Goal: Book appointment/travel/reservation

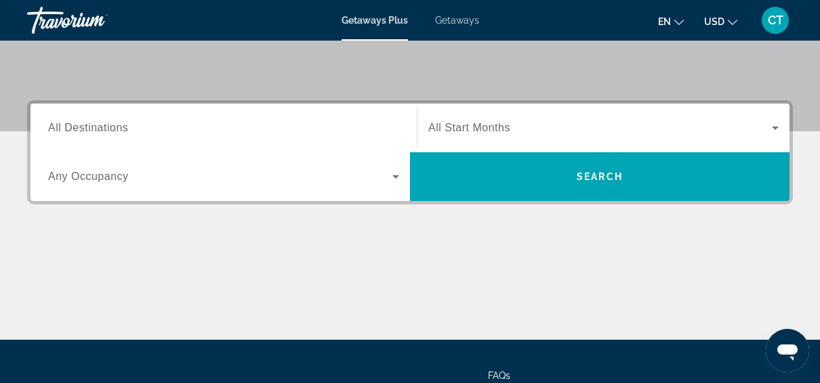
scroll to position [274, 0]
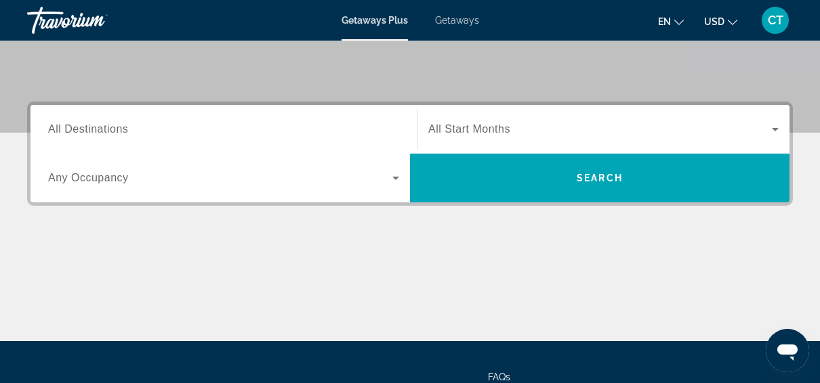
click at [81, 129] on span "All Destinations" at bounding box center [88, 129] width 80 height 12
click at [81, 129] on input "Destination All Destinations" at bounding box center [223, 130] width 351 height 16
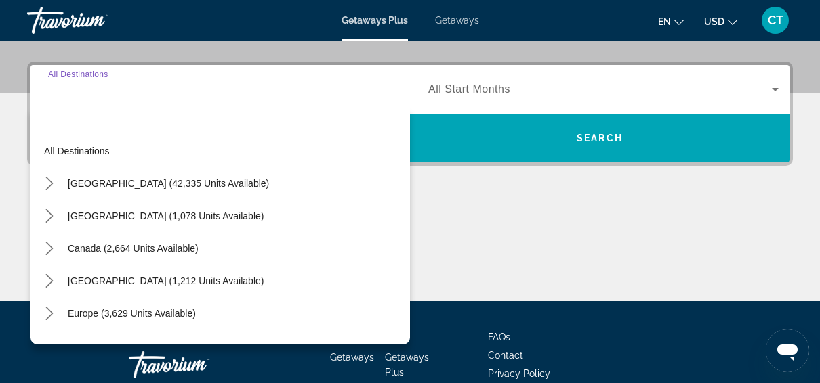
scroll to position [331, 0]
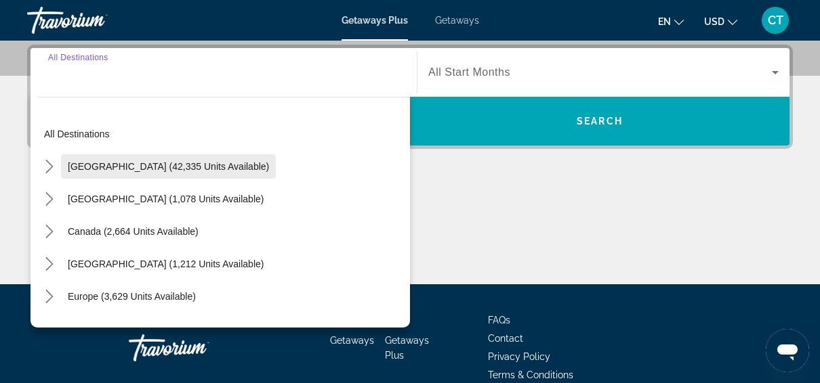
click at [188, 167] on span "[GEOGRAPHIC_DATA] (42,335 units available)" at bounding box center [168, 166] width 201 height 11
type input "**********"
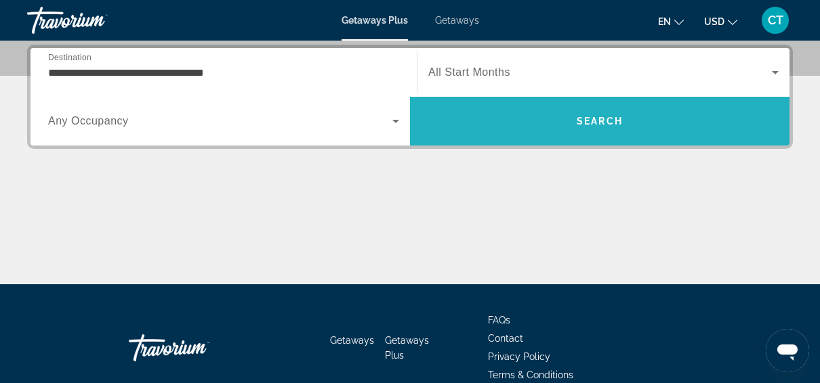
click at [600, 124] on span "Search" at bounding box center [600, 121] width 46 height 11
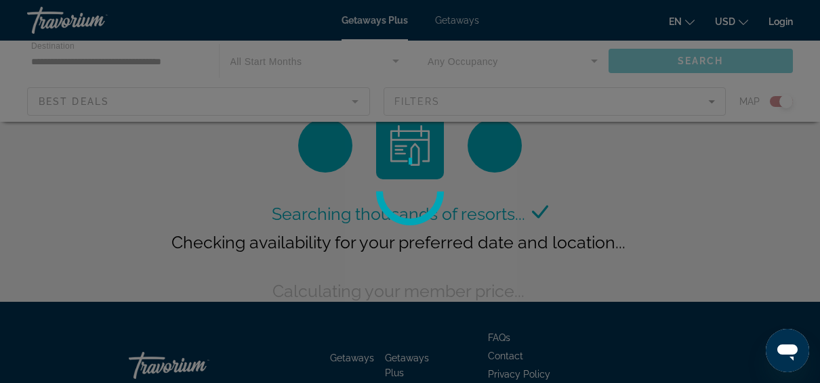
click at [348, 106] on div at bounding box center [410, 191] width 820 height 383
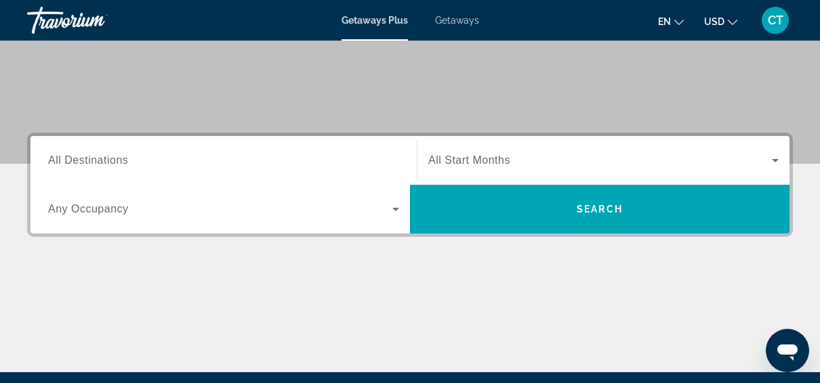
scroll to position [237, 0]
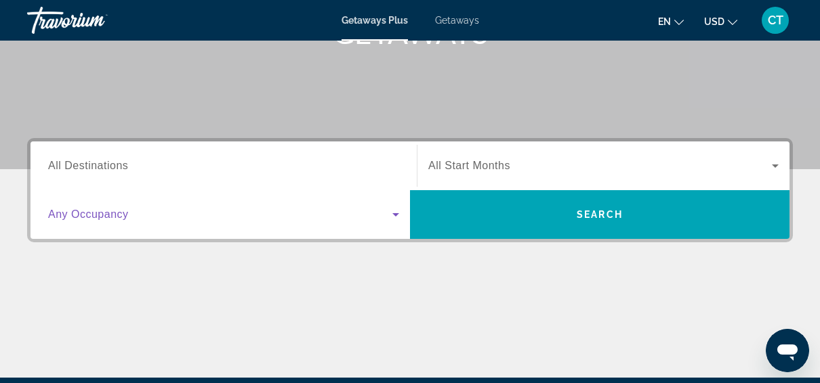
click at [400, 215] on icon "Search widget" at bounding box center [395, 215] width 16 height 16
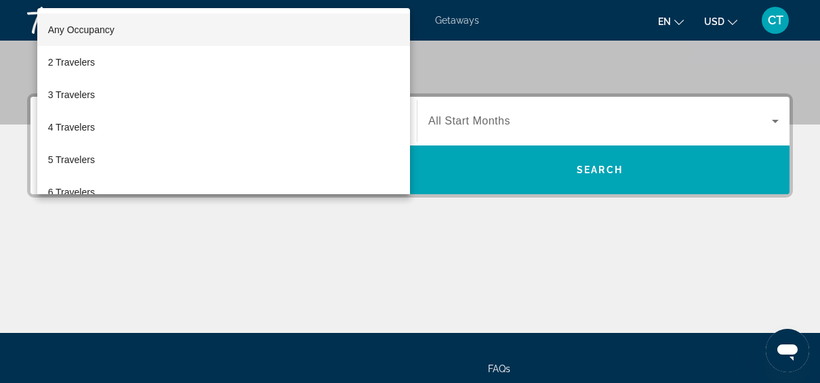
scroll to position [331, 0]
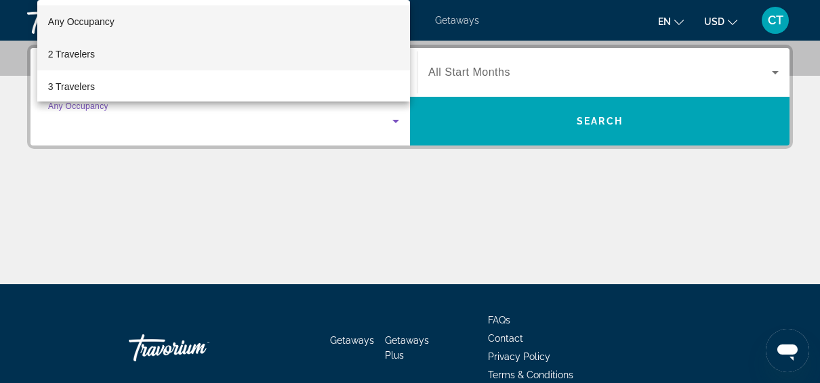
click at [114, 51] on mat-option "2 Travelers" at bounding box center [223, 54] width 373 height 33
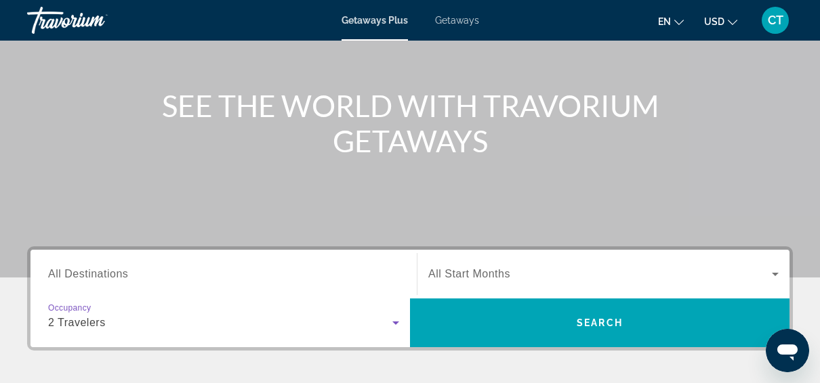
scroll to position [125, 0]
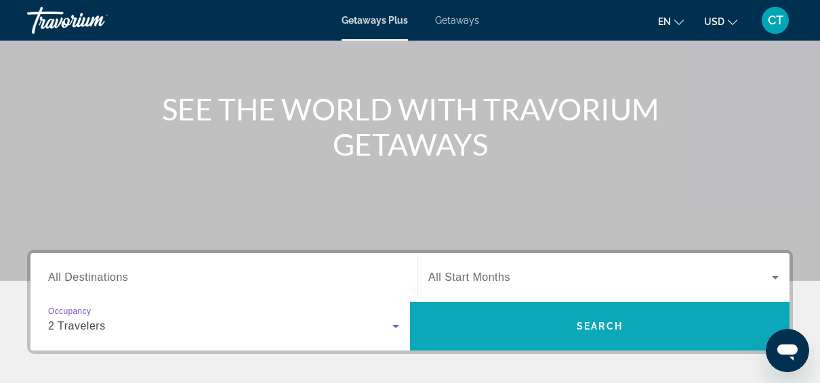
click at [518, 329] on span "Search" at bounding box center [599, 326] width 379 height 33
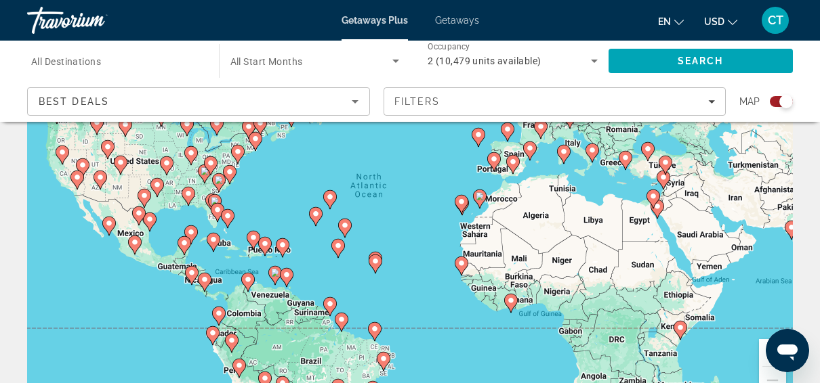
scroll to position [114, 0]
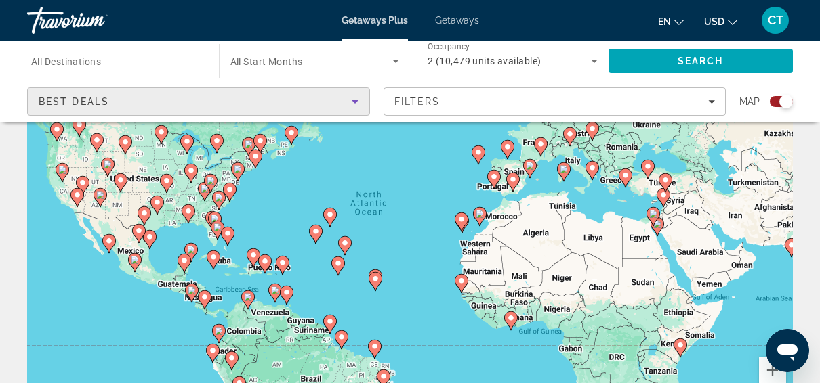
click at [356, 106] on icon "Sort by" at bounding box center [355, 101] width 16 height 16
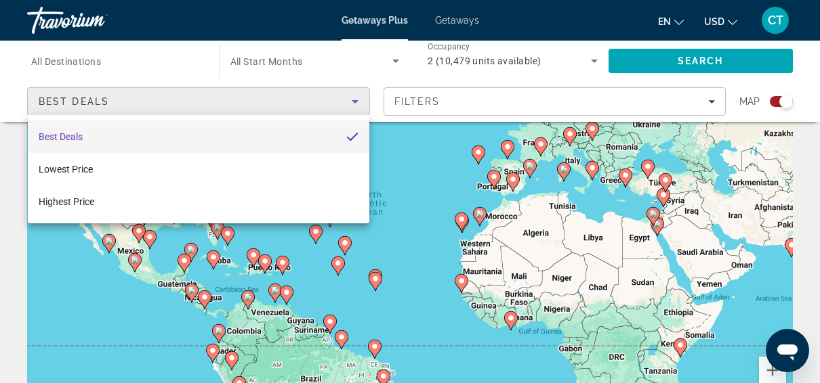
click at [139, 54] on div at bounding box center [410, 191] width 820 height 383
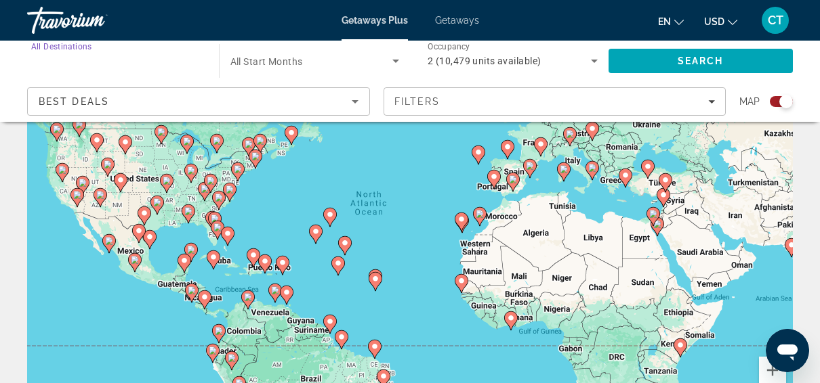
click at [105, 61] on input "Destination All Destinations" at bounding box center [116, 62] width 170 height 16
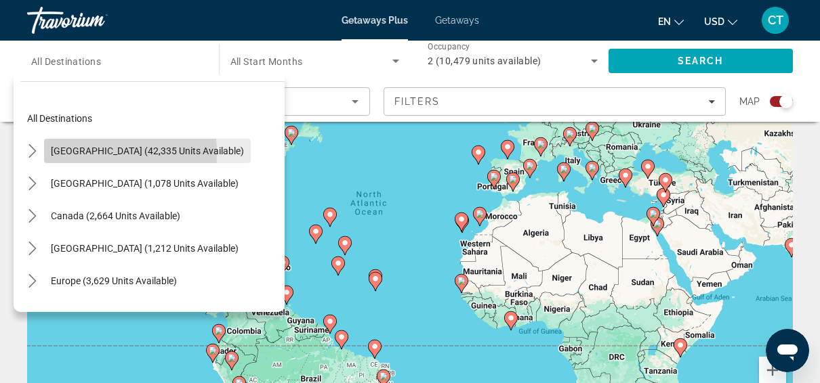
click at [70, 153] on span "[GEOGRAPHIC_DATA] (42,335 units available)" at bounding box center [147, 151] width 193 height 11
type input "**********"
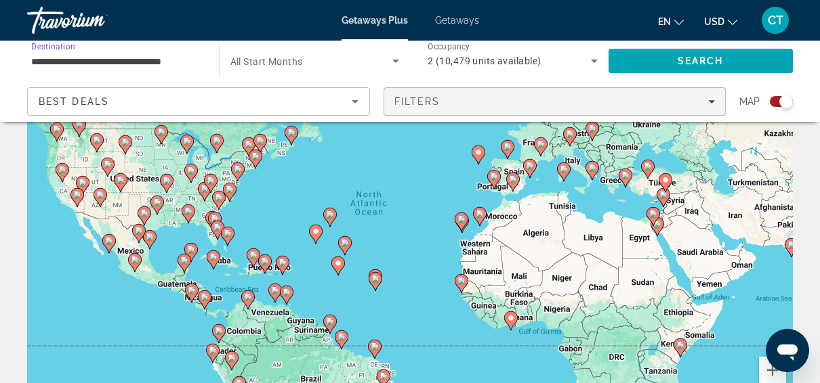
click at [716, 103] on span "Filters" at bounding box center [554, 101] width 341 height 33
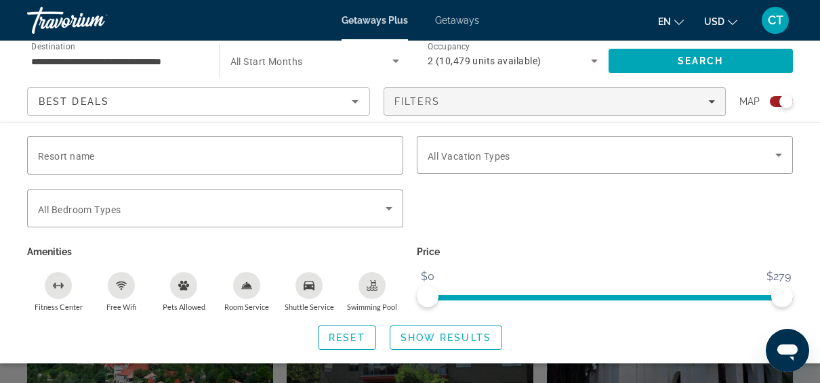
scroll to position [421, 0]
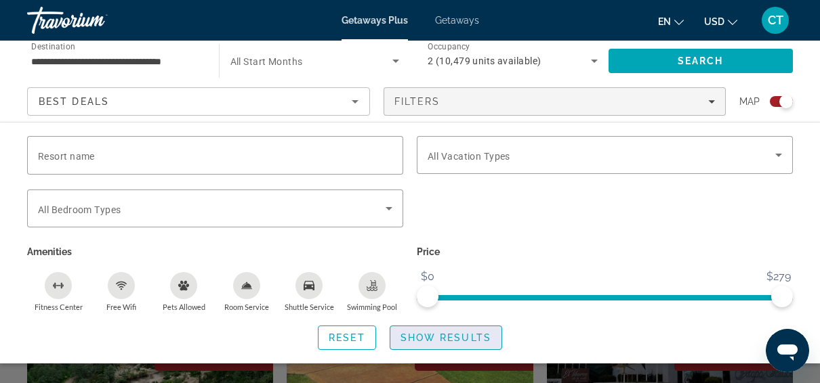
click at [453, 341] on span "Show Results" at bounding box center [445, 338] width 91 height 11
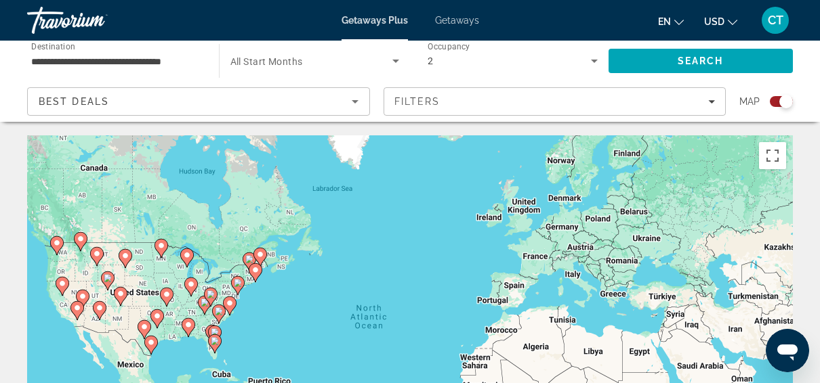
click at [819, 54] on div "**********" at bounding box center [410, 81] width 820 height 81
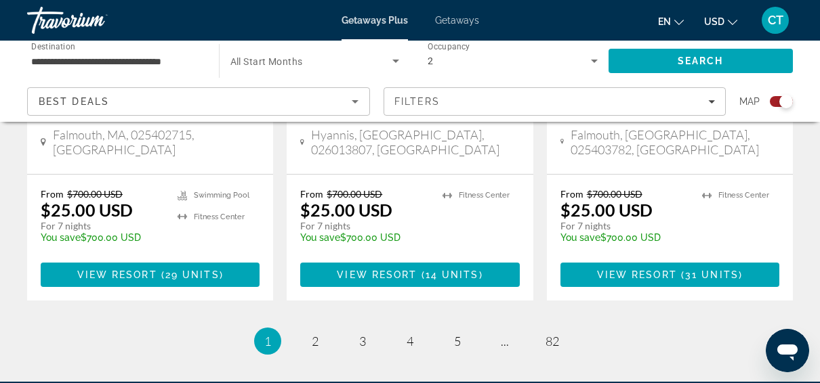
scroll to position [2260, 0]
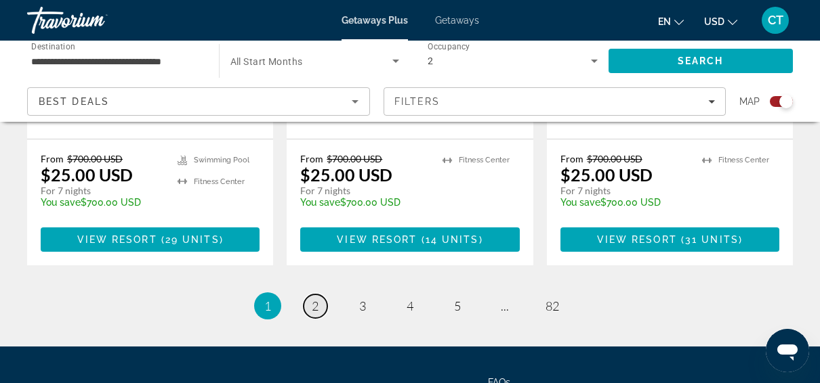
click at [322, 295] on link "page 2" at bounding box center [315, 307] width 24 height 24
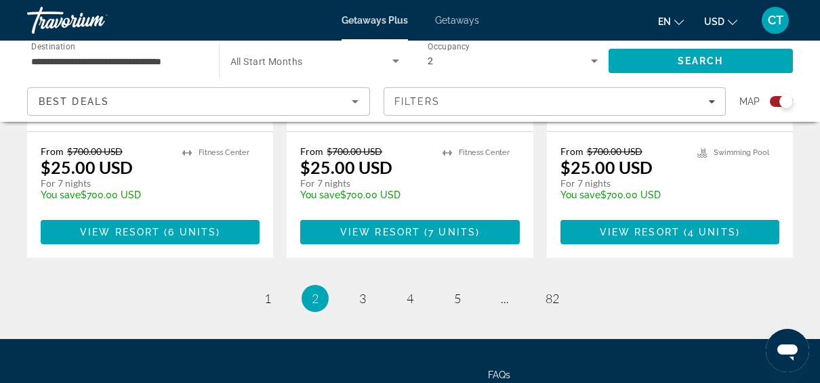
scroll to position [2350, 0]
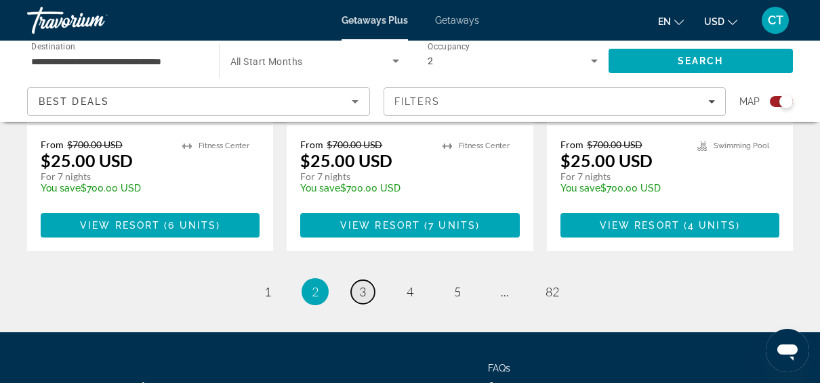
click at [362, 285] on span "3" at bounding box center [362, 292] width 7 height 15
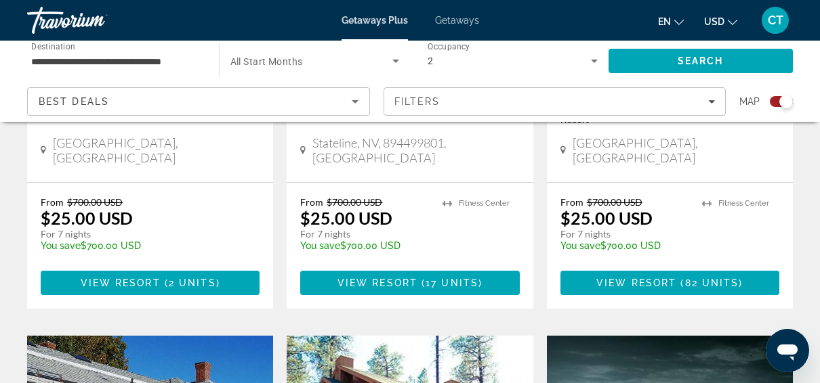
scroll to position [752, 0]
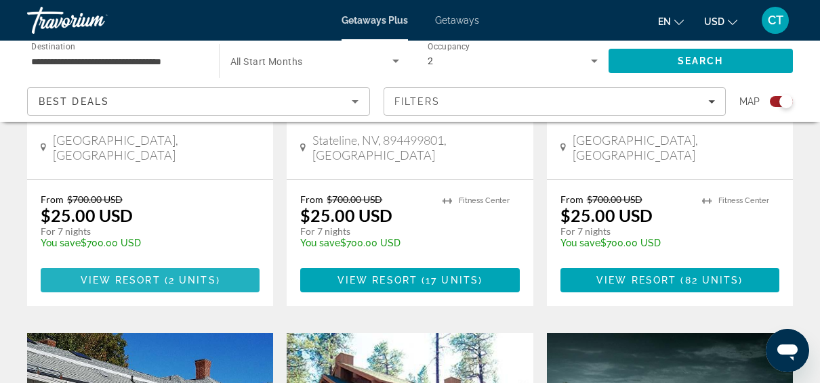
click at [128, 275] on span "View Resort" at bounding box center [121, 280] width 80 height 11
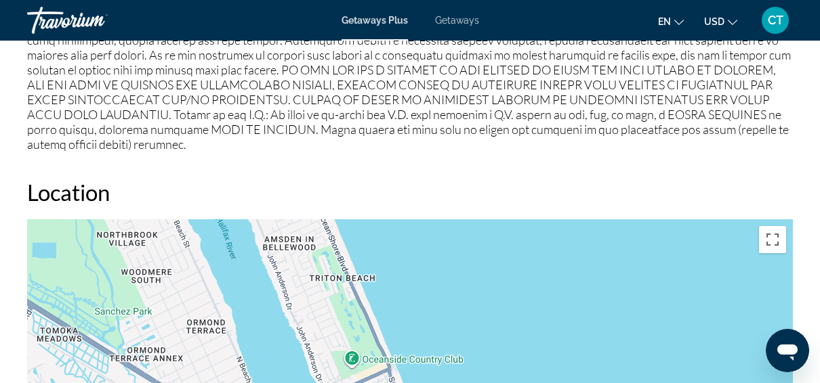
scroll to position [640, 0]
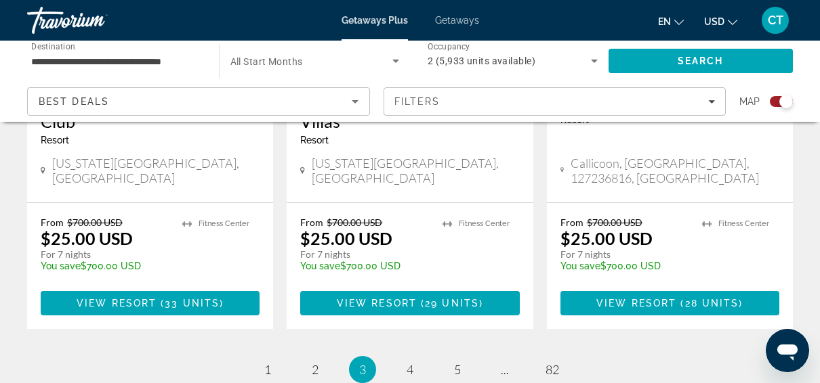
scroll to position [2210, 0]
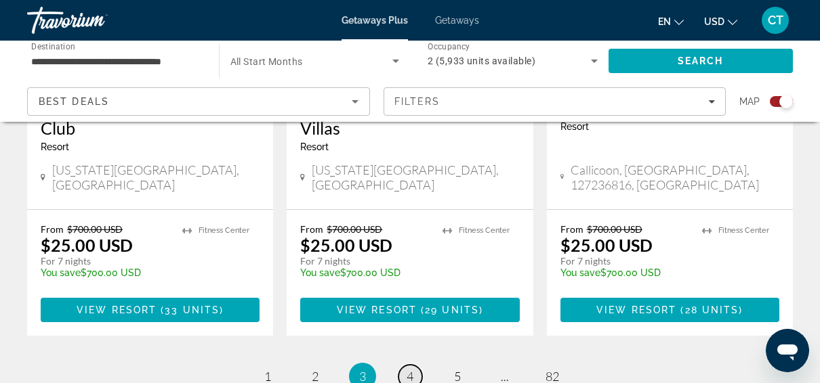
click at [407, 369] on span "4" at bounding box center [409, 376] width 7 height 15
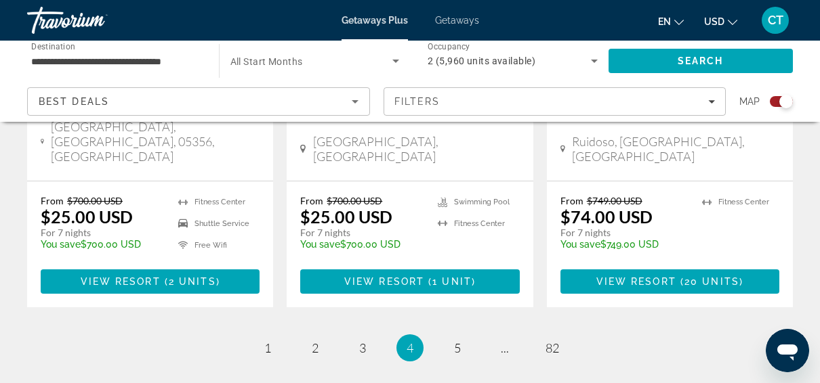
scroll to position [2342, 0]
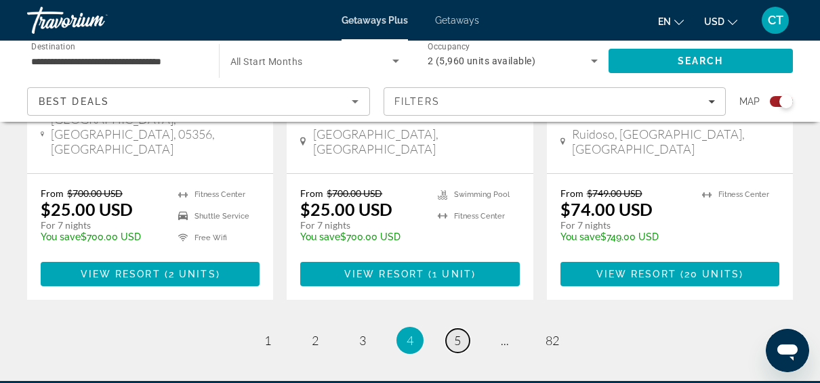
click at [464, 329] on link "page 5" at bounding box center [458, 341] width 24 height 24
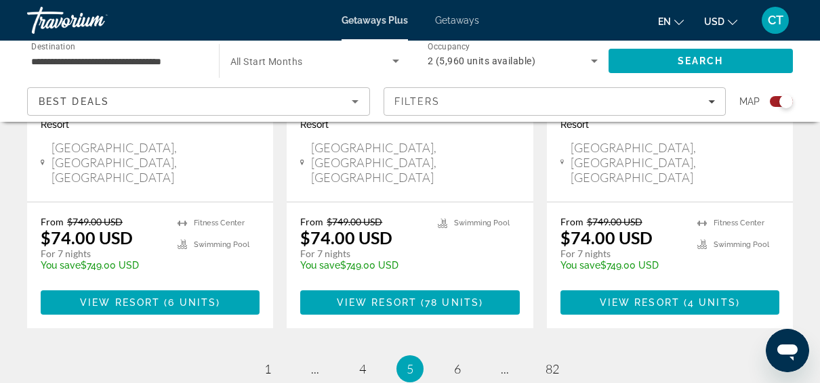
scroll to position [2211, 0]
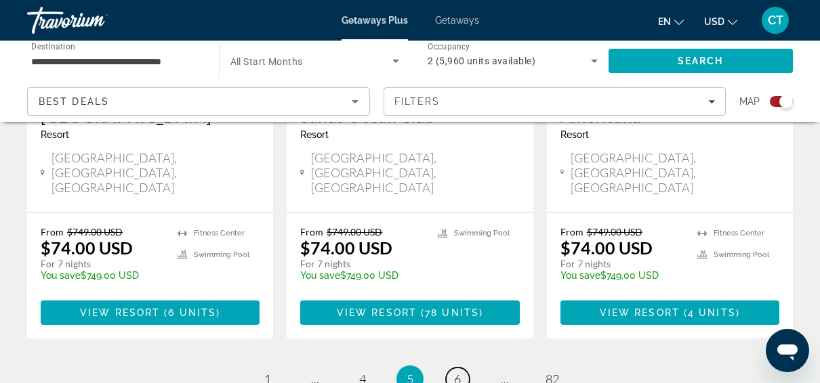
click at [455, 372] on span "6" at bounding box center [457, 379] width 7 height 15
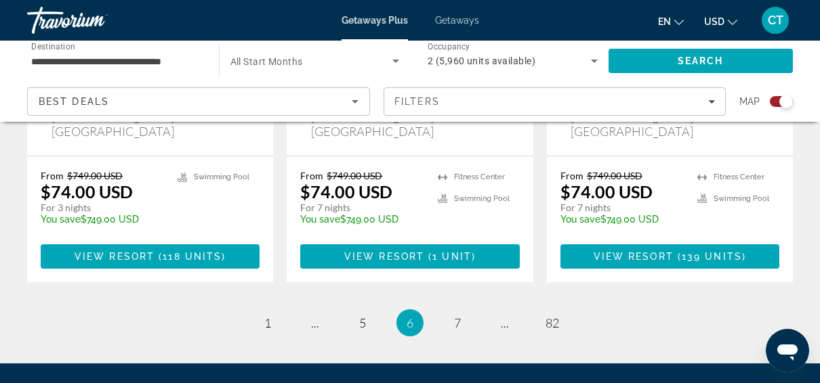
scroll to position [2294, 0]
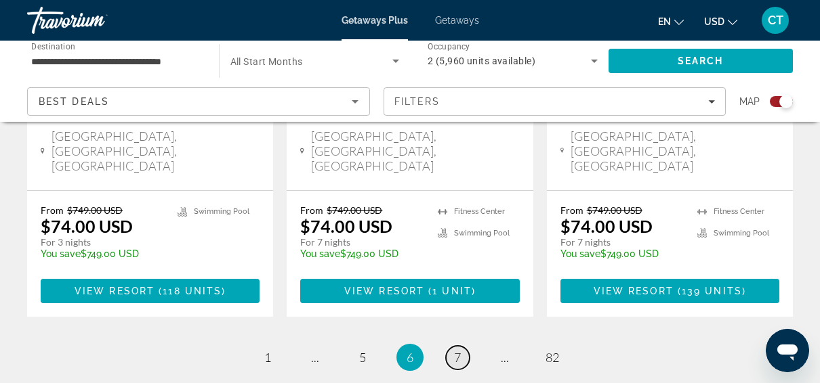
click at [460, 350] on span "7" at bounding box center [457, 357] width 7 height 15
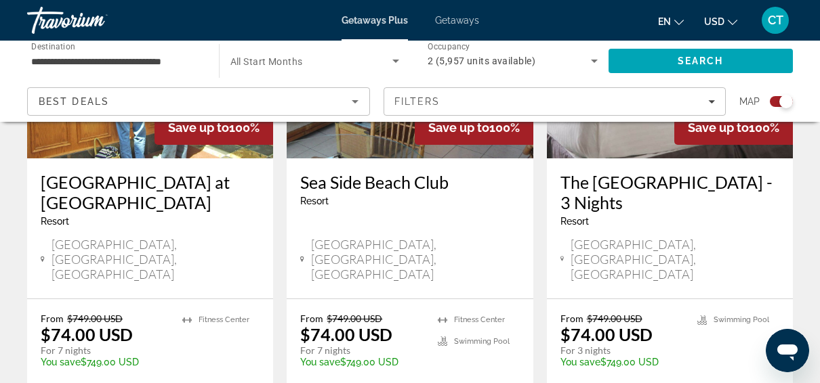
scroll to position [2305, 0]
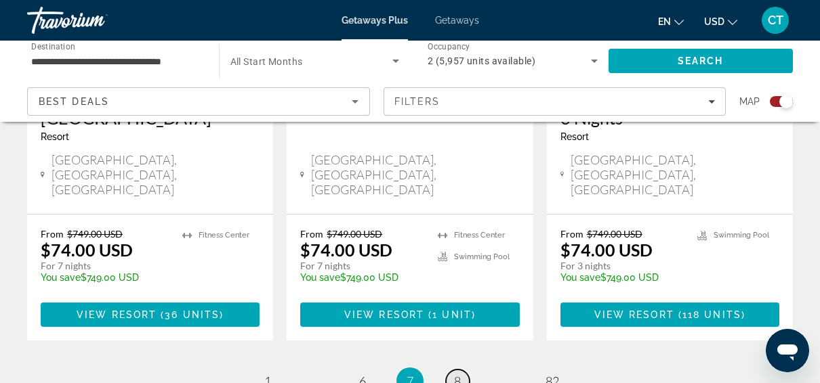
click at [457, 374] on span "8" at bounding box center [457, 381] width 7 height 15
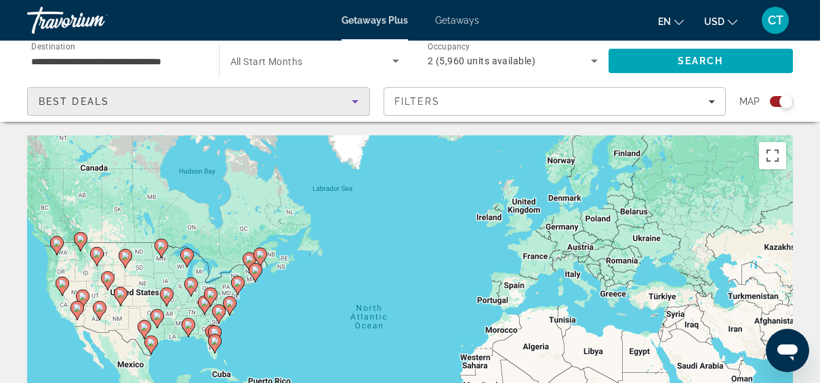
click at [357, 100] on icon "Sort by" at bounding box center [355, 101] width 7 height 3
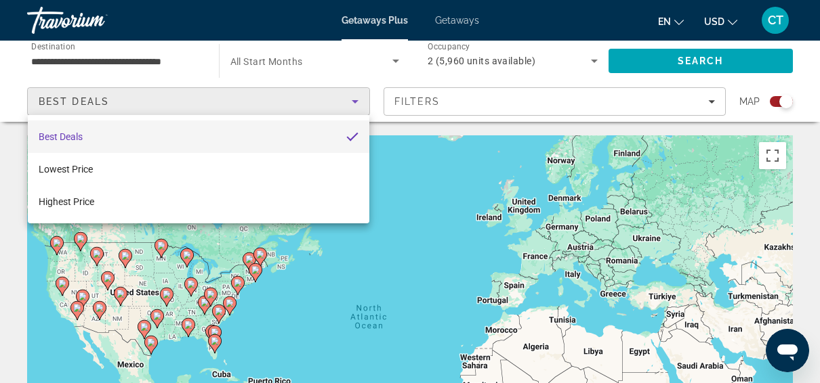
click at [140, 85] on div at bounding box center [410, 191] width 820 height 383
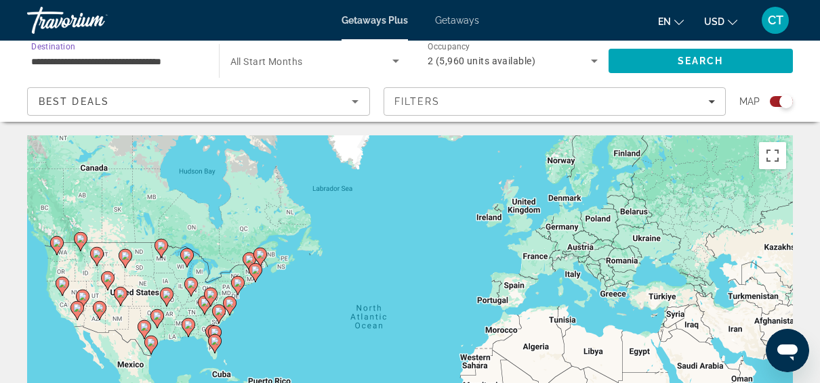
click at [146, 57] on input "**********" at bounding box center [116, 62] width 170 height 16
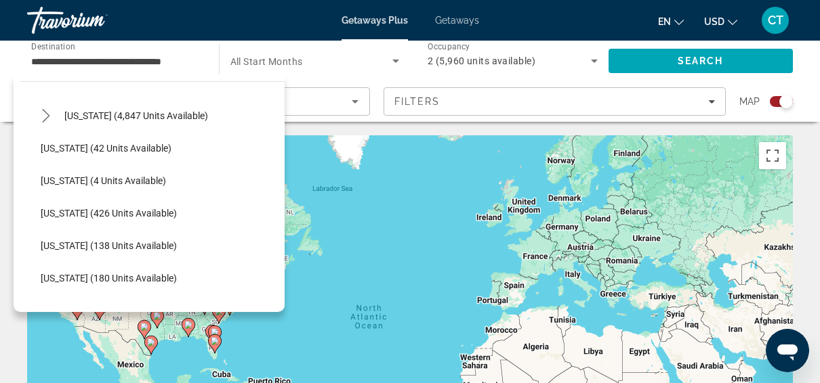
scroll to position [267, 0]
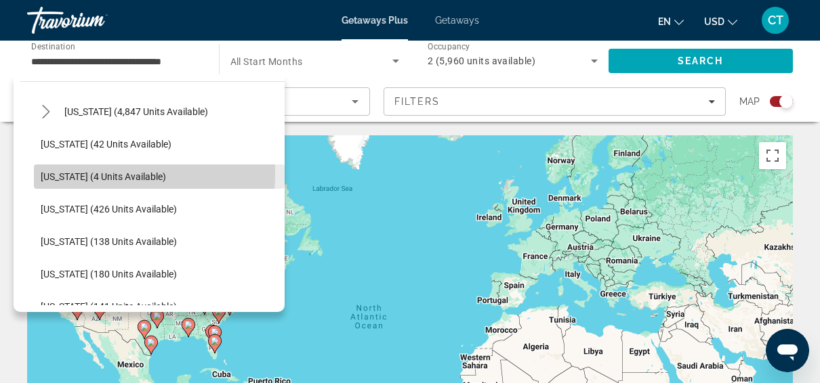
click at [82, 173] on span "[US_STATE] (4 units available)" at bounding box center [103, 176] width 125 height 11
type input "**********"
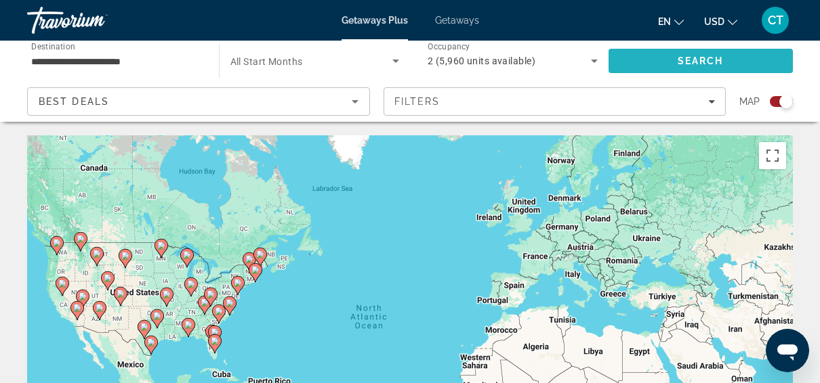
click at [658, 61] on span "Search" at bounding box center [700, 61] width 185 height 33
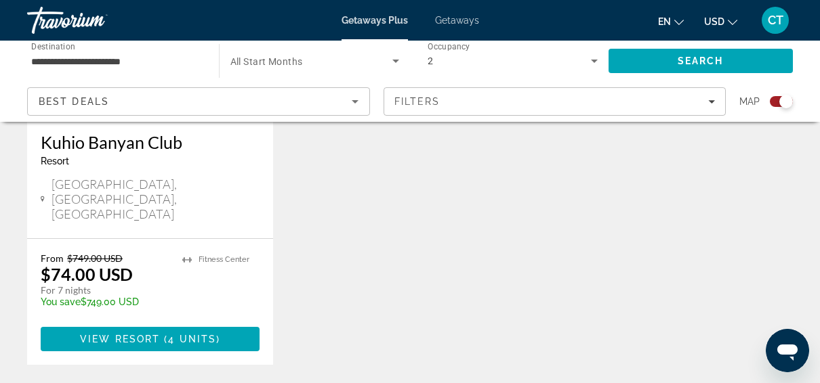
scroll to position [697, 0]
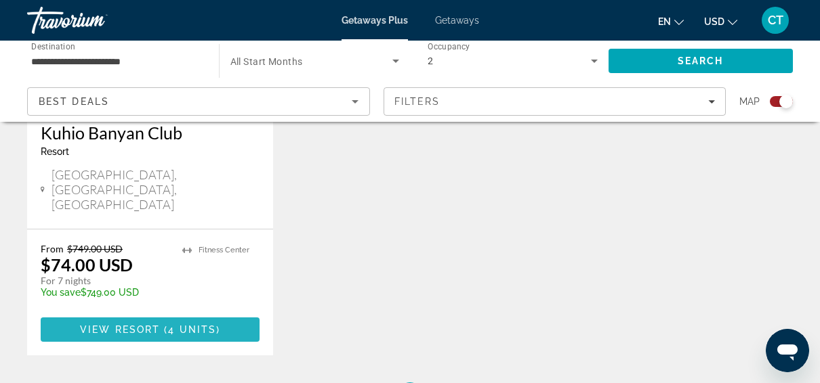
click at [158, 324] on span "View Resort" at bounding box center [120, 329] width 80 height 11
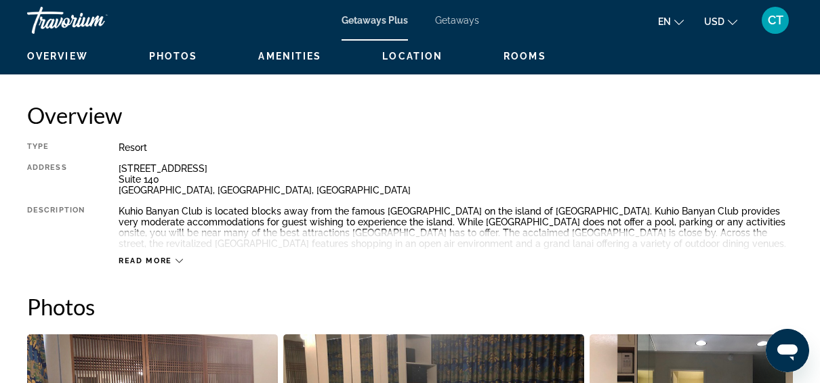
scroll to position [633, 0]
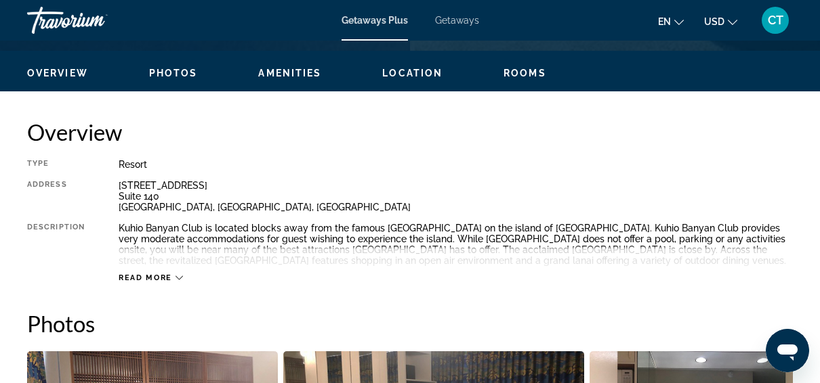
click at [169, 274] on span "Read more" at bounding box center [146, 278] width 54 height 9
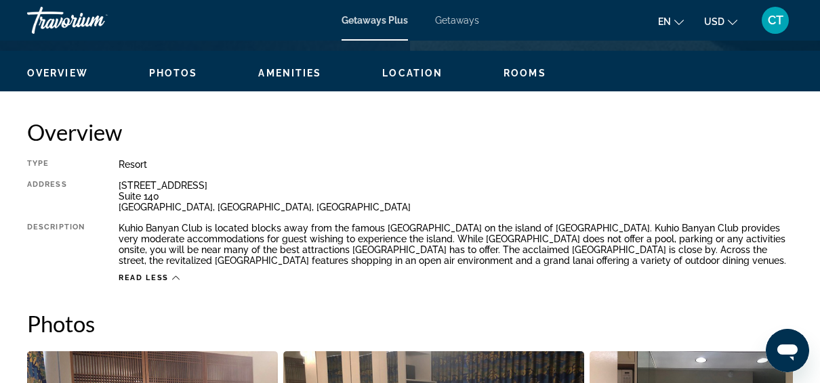
click at [169, 276] on div "Read less" at bounding box center [149, 278] width 61 height 9
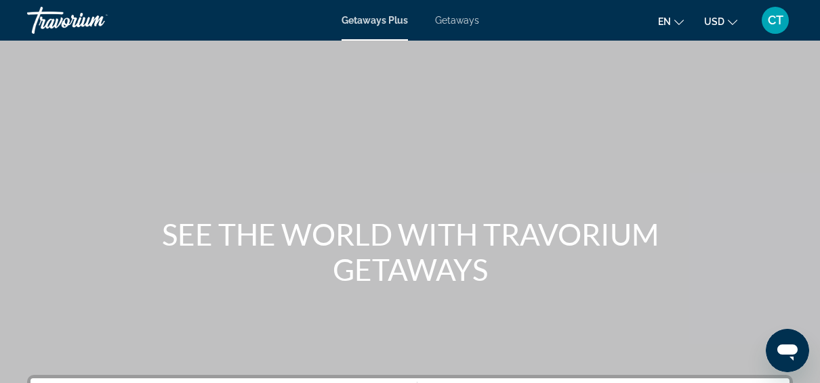
click at [377, 26] on div "Getaways Plus Getaways en English Español Français Italiano Português русский U…" at bounding box center [410, 20] width 820 height 35
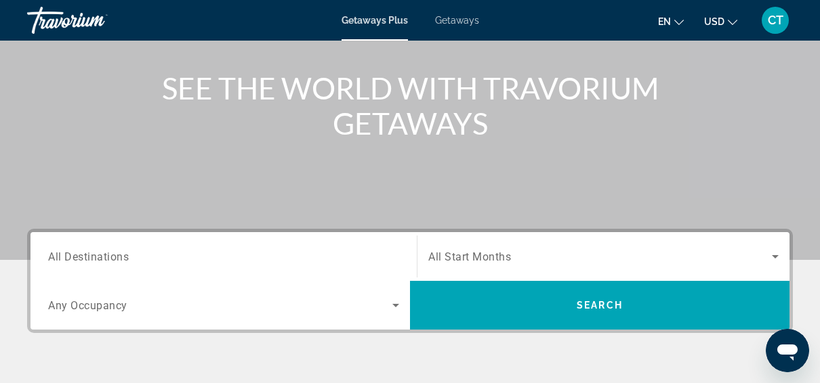
scroll to position [205, 0]
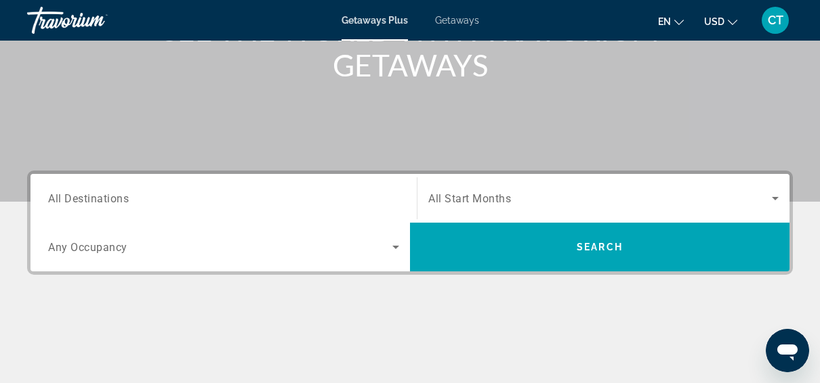
click at [97, 206] on div "Search widget" at bounding box center [223, 199] width 351 height 39
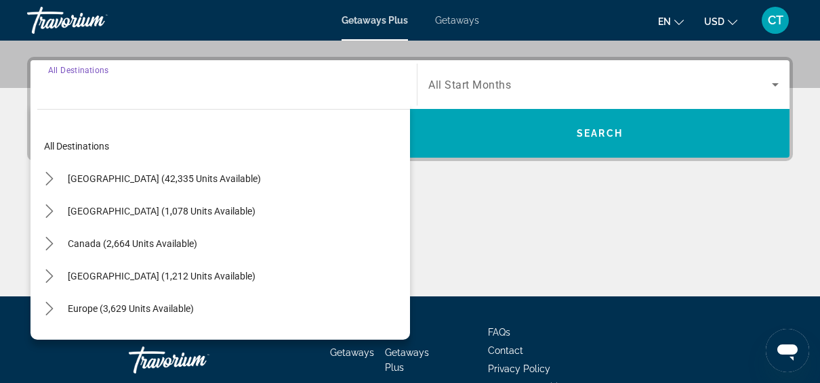
scroll to position [331, 0]
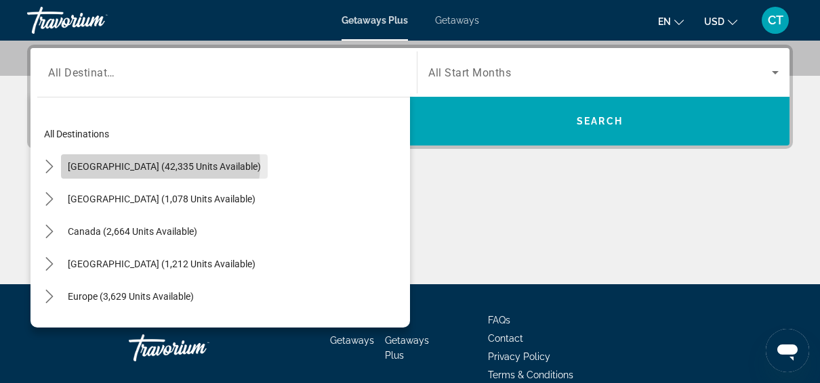
click at [160, 164] on span "[GEOGRAPHIC_DATA] (42,335 units available)" at bounding box center [164, 166] width 193 height 11
type input "**********"
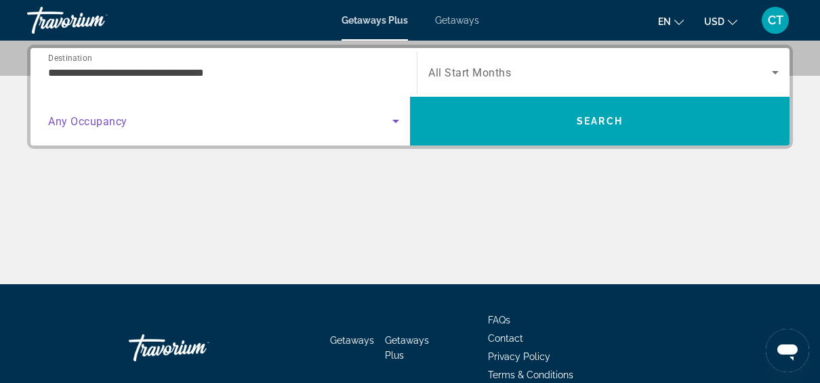
click at [398, 118] on icon "Search widget" at bounding box center [395, 121] width 16 height 16
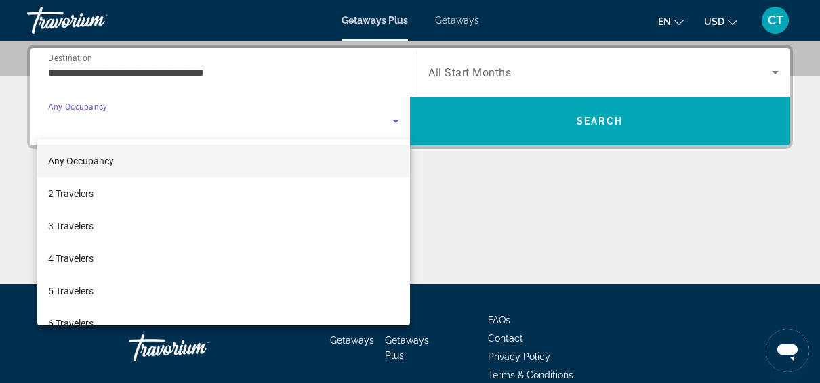
click at [197, 73] on div at bounding box center [410, 191] width 820 height 383
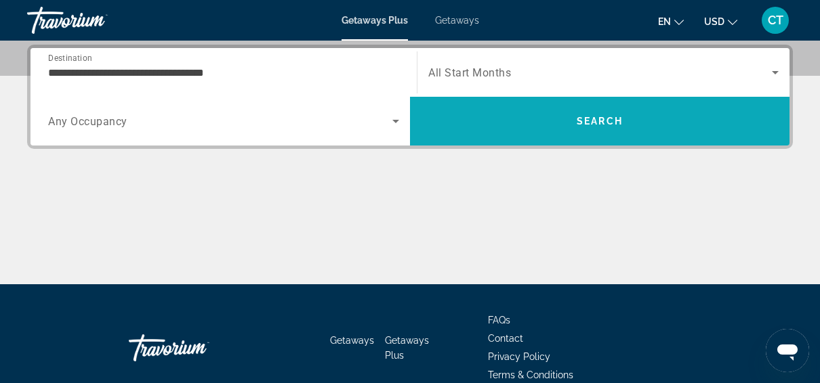
click at [633, 124] on span "Search" at bounding box center [599, 121] width 379 height 33
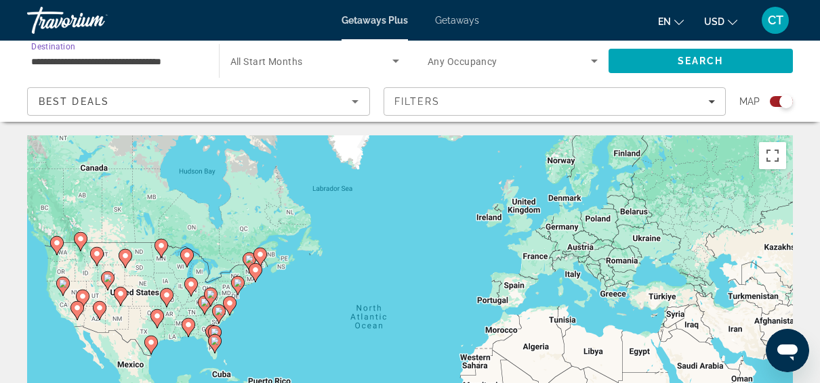
click at [177, 57] on input "**********" at bounding box center [116, 62] width 170 height 16
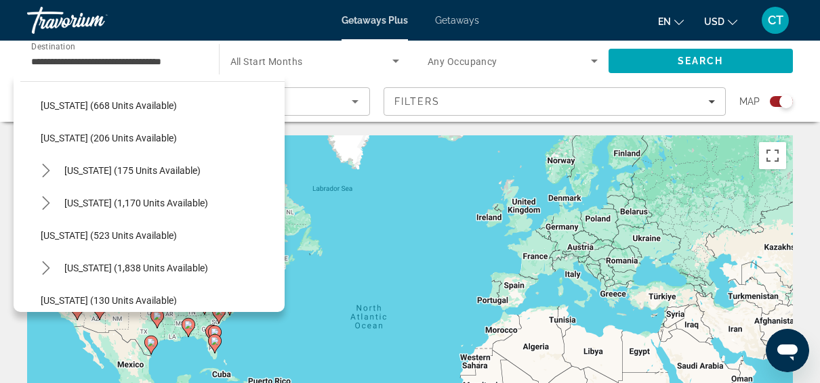
scroll to position [841, 0]
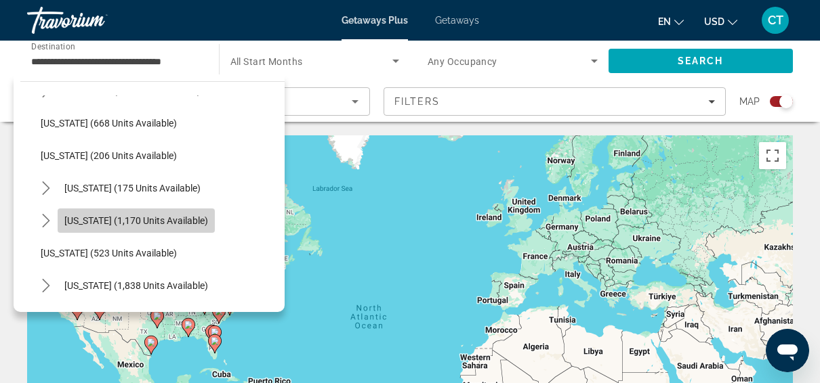
click at [183, 221] on span "[US_STATE] (1,170 units available)" at bounding box center [136, 220] width 144 height 11
type input "**********"
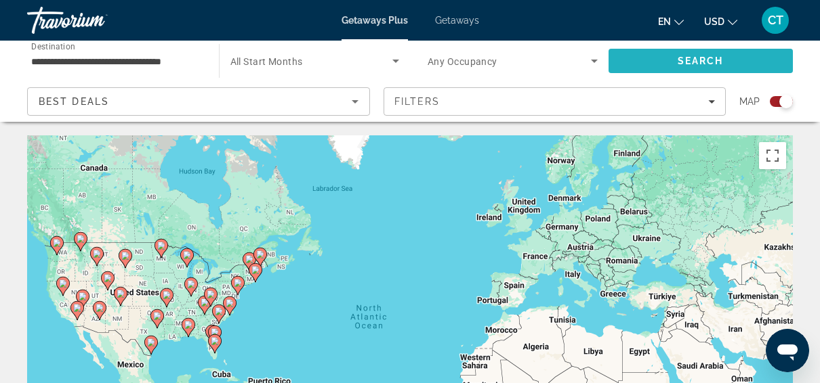
click at [686, 62] on span "Search" at bounding box center [700, 61] width 46 height 11
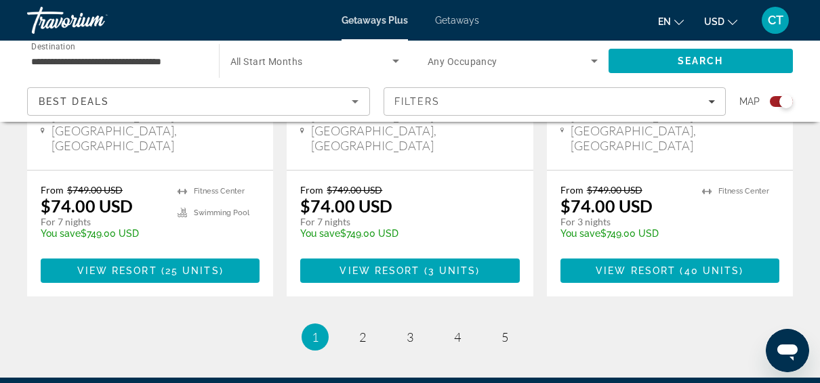
scroll to position [2308, 0]
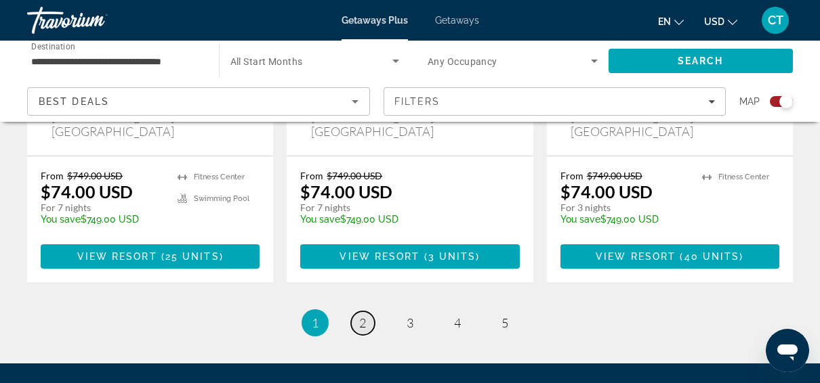
click at [365, 316] on span "2" at bounding box center [362, 323] width 7 height 15
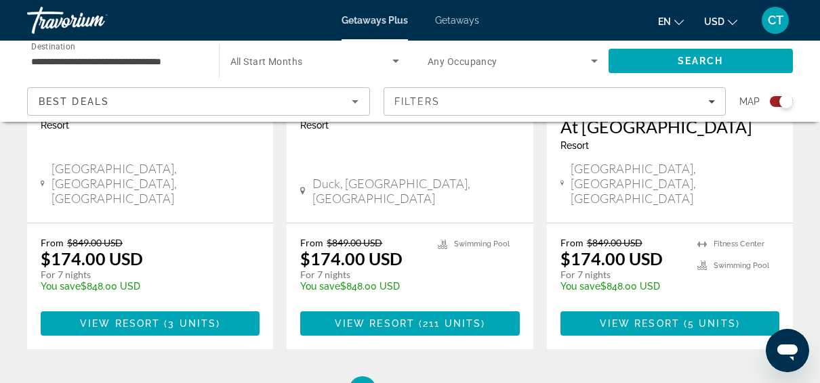
scroll to position [2252, 0]
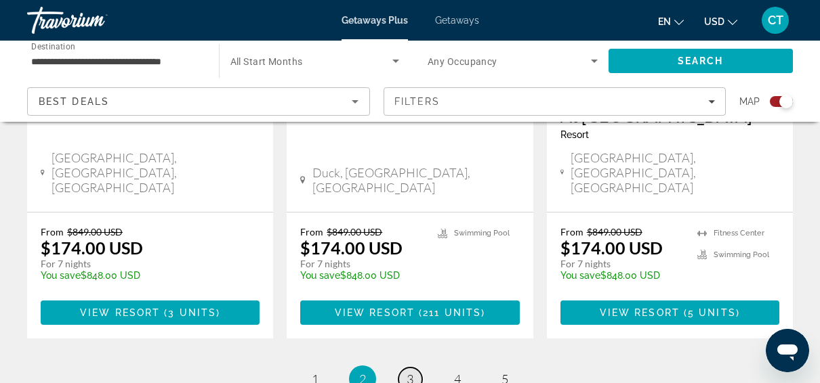
click at [404, 368] on link "page 3" at bounding box center [410, 380] width 24 height 24
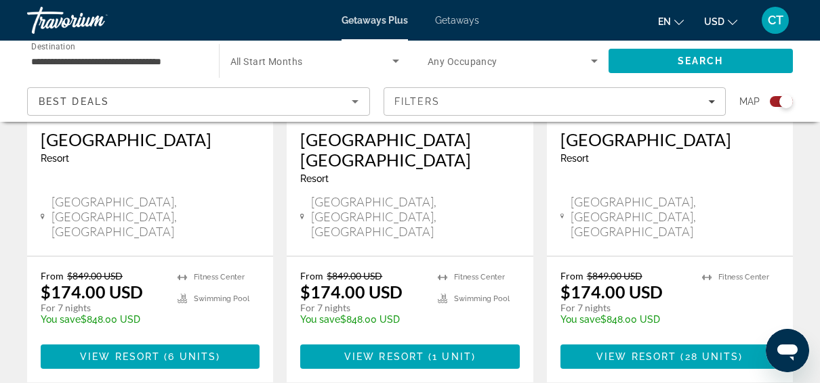
scroll to position [2125, 0]
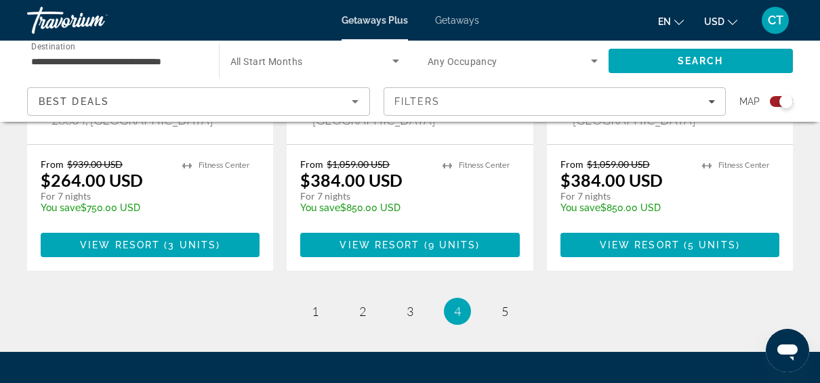
scroll to position [2313, 0]
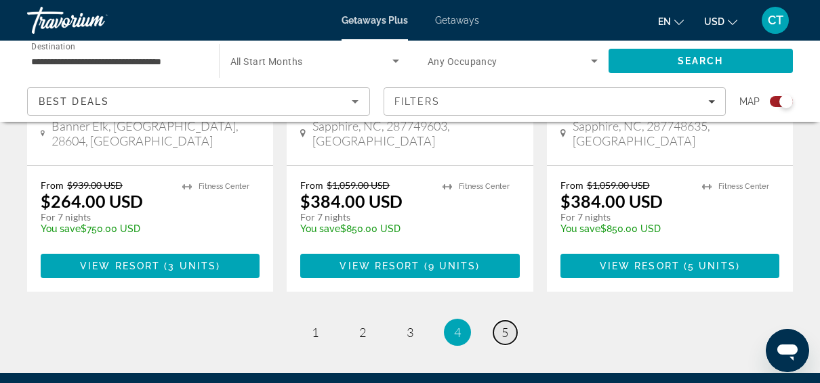
click at [503, 325] on span "5" at bounding box center [504, 332] width 7 height 15
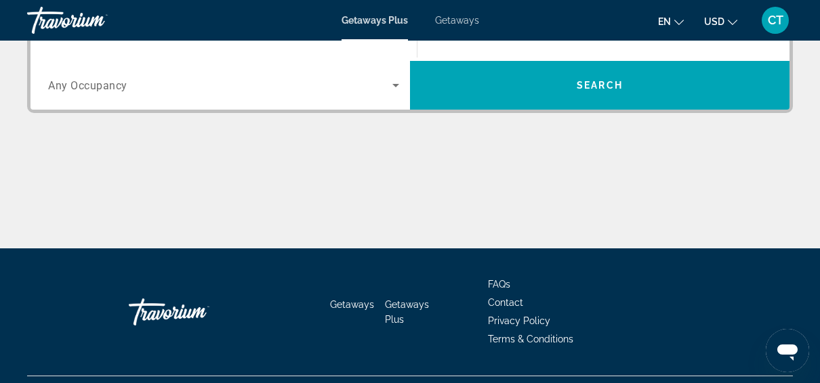
scroll to position [393, 0]
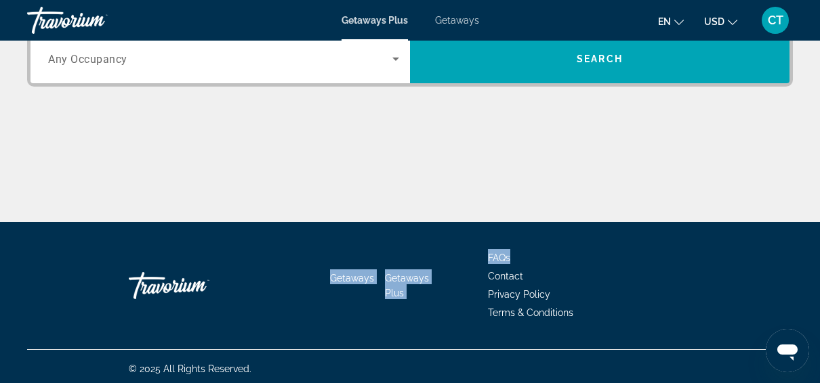
drag, startPoint x: 819, startPoint y: 239, endPoint x: 826, endPoint y: 187, distance: 52.6
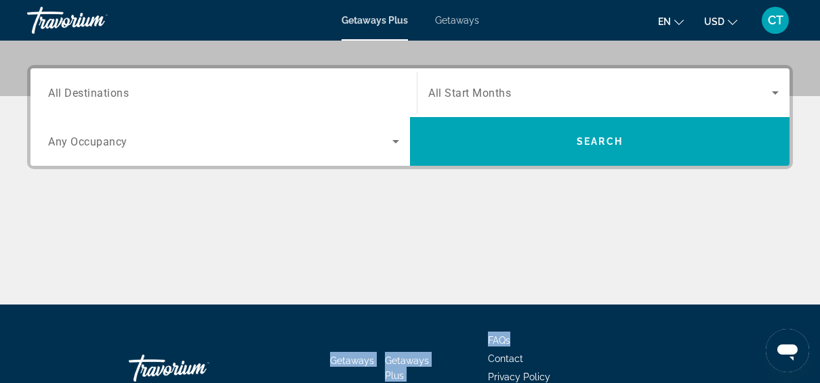
scroll to position [202, 0]
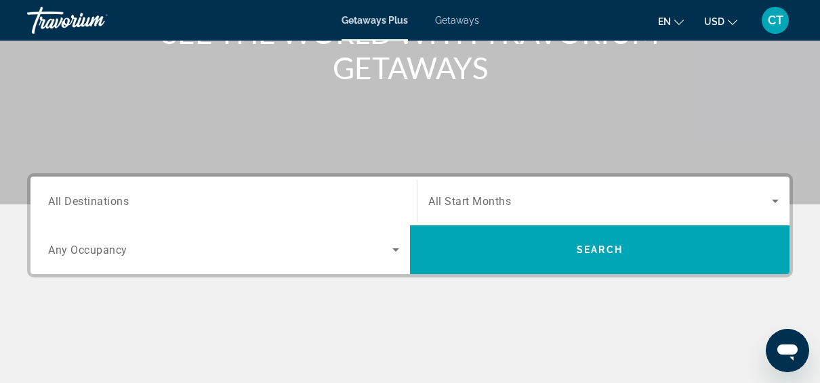
click at [127, 197] on span "All Destinations" at bounding box center [88, 200] width 81 height 13
click at [127, 197] on input "Destination All Destinations" at bounding box center [223, 202] width 351 height 16
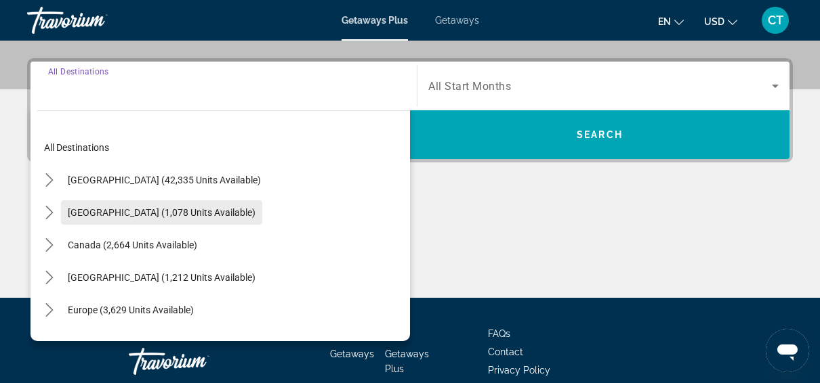
scroll to position [331, 0]
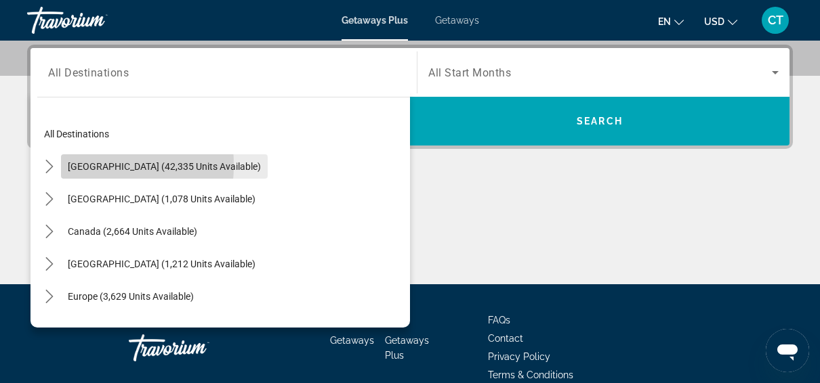
click at [71, 164] on span "[GEOGRAPHIC_DATA] (42,335 units available)" at bounding box center [164, 166] width 193 height 11
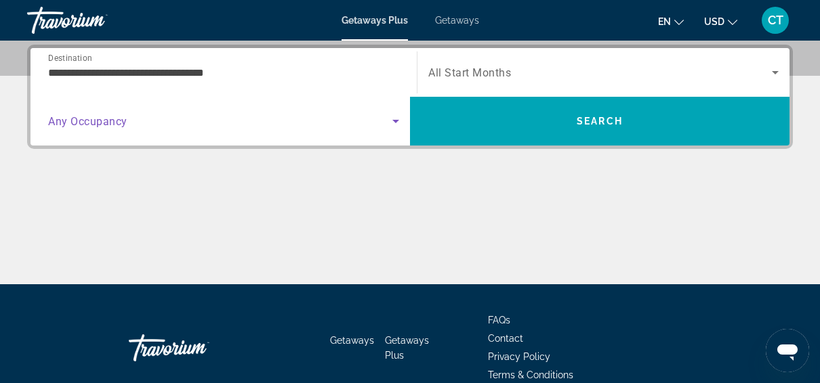
click at [396, 122] on icon "Search widget" at bounding box center [395, 121] width 16 height 16
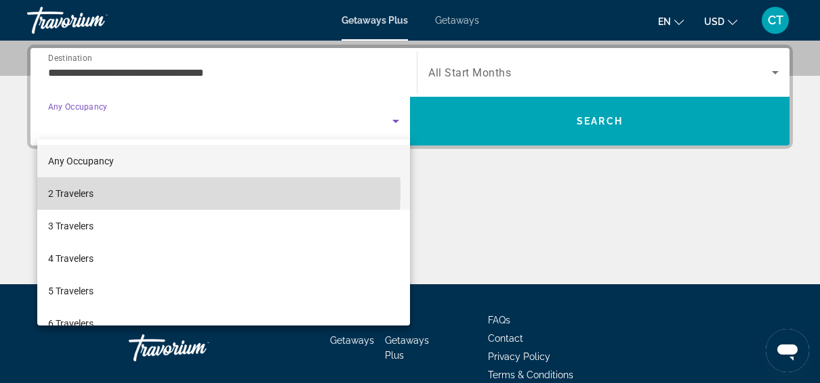
click at [83, 190] on span "2 Travelers" at bounding box center [70, 194] width 45 height 16
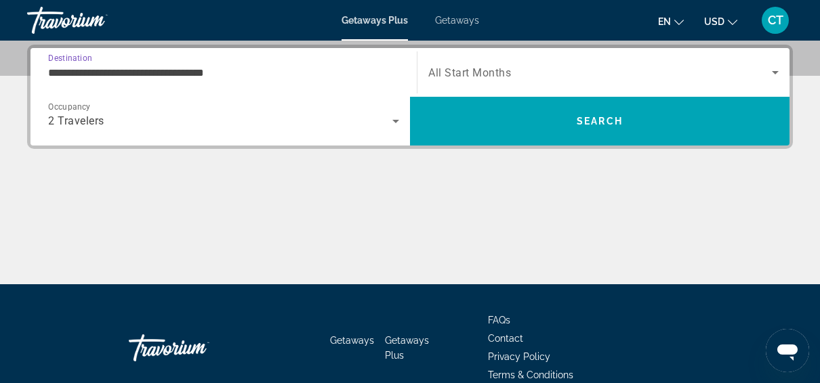
click at [158, 72] on input "**********" at bounding box center [223, 73] width 351 height 16
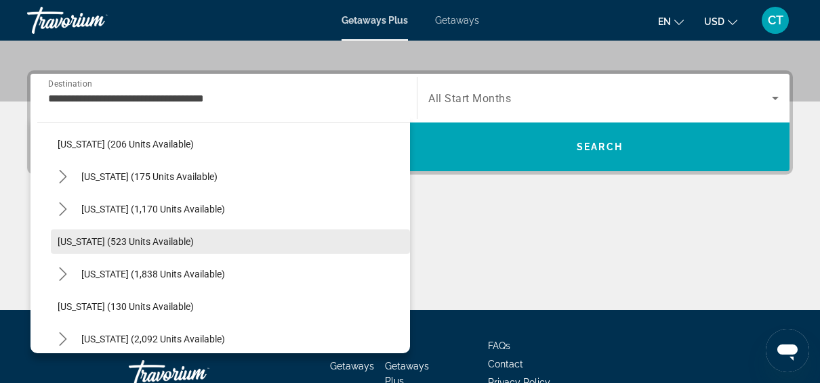
scroll to position [898, 0]
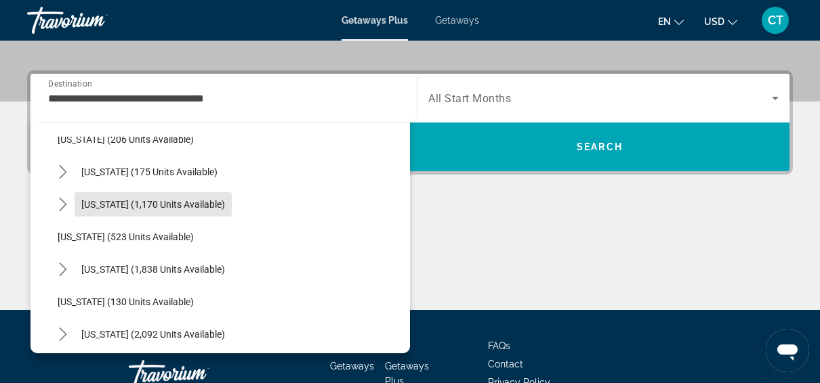
click at [147, 203] on span "[US_STATE] (1,170 units available)" at bounding box center [153, 204] width 144 height 11
type input "**********"
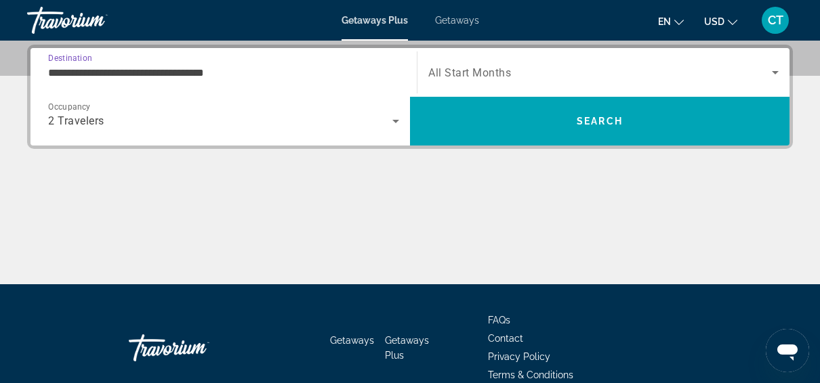
scroll to position [331, 0]
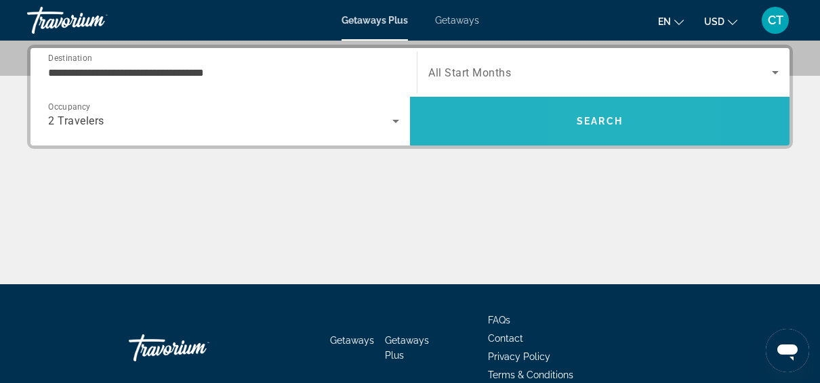
click at [583, 119] on span "Search" at bounding box center [600, 121] width 46 height 11
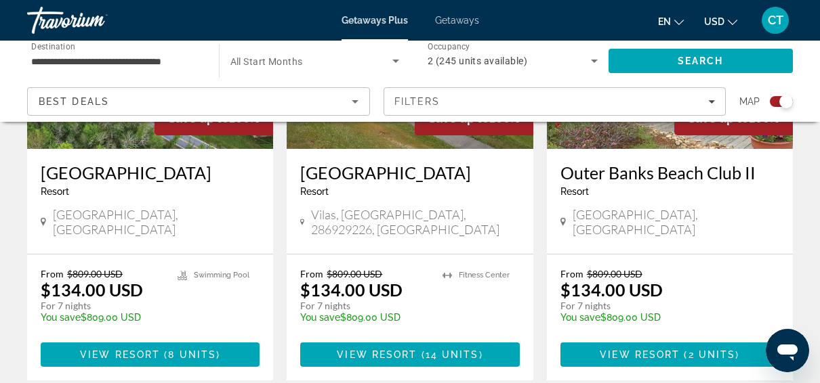
scroll to position [2254, 0]
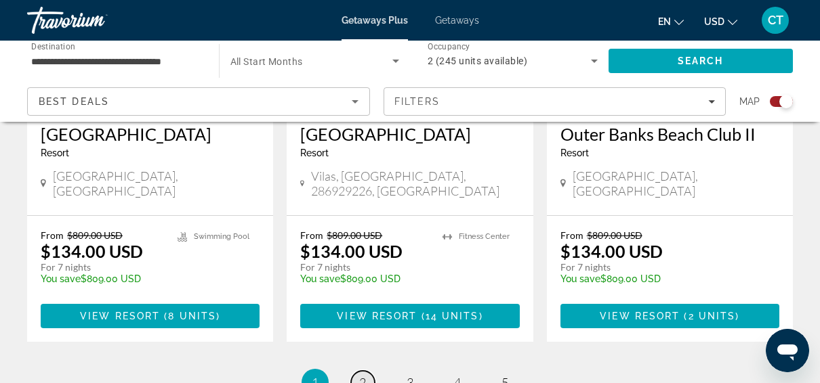
click at [360, 375] on span "2" at bounding box center [362, 382] width 7 height 15
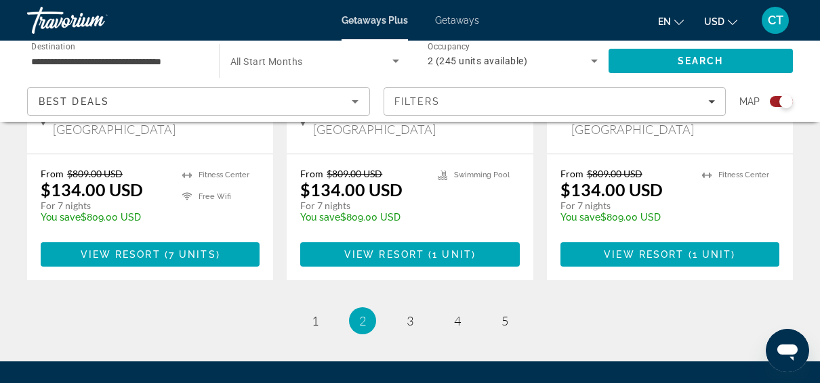
scroll to position [2339, 0]
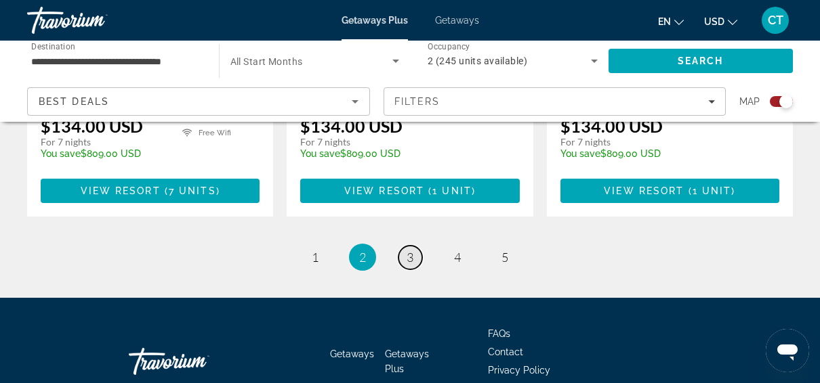
click at [408, 250] on span "3" at bounding box center [409, 257] width 7 height 15
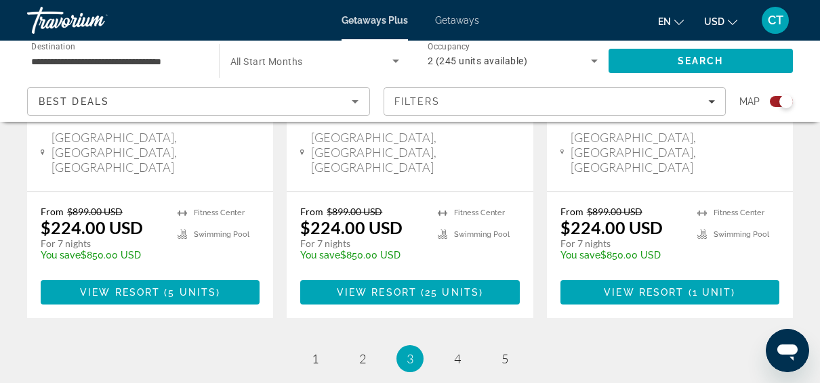
scroll to position [2349, 0]
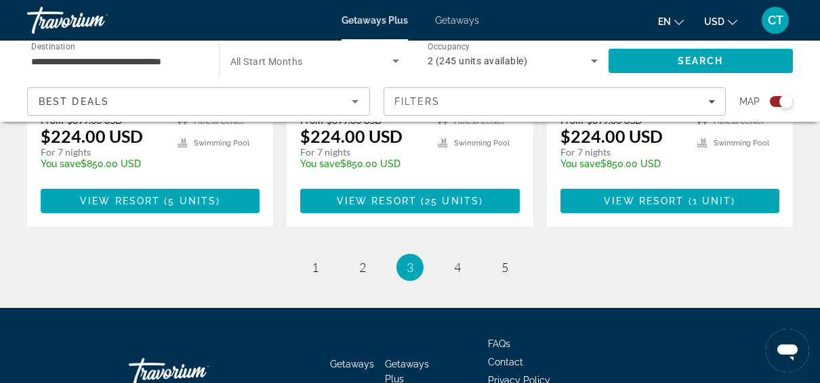
drag, startPoint x: 823, startPoint y: 56, endPoint x: 4, endPoint y: 23, distance: 819.7
click at [457, 256] on link "page 4" at bounding box center [458, 268] width 24 height 24
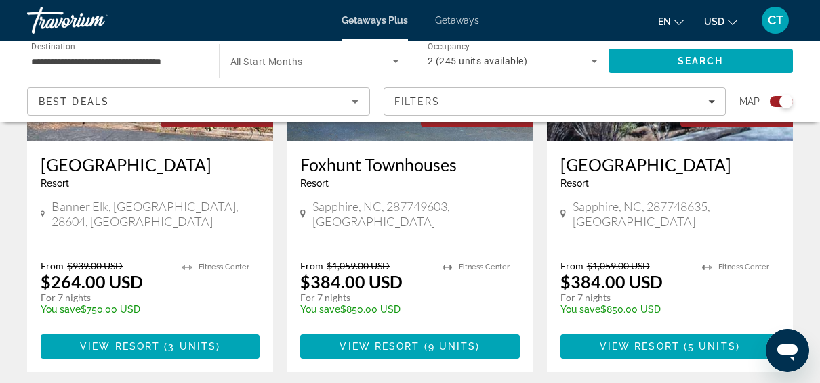
scroll to position [2254, 0]
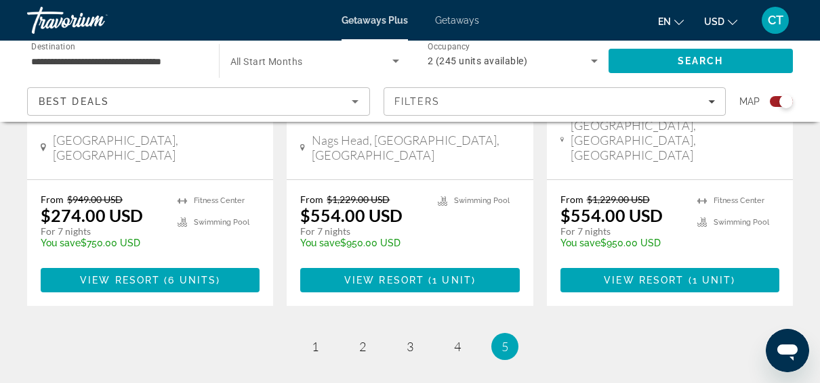
scroll to position [436, 0]
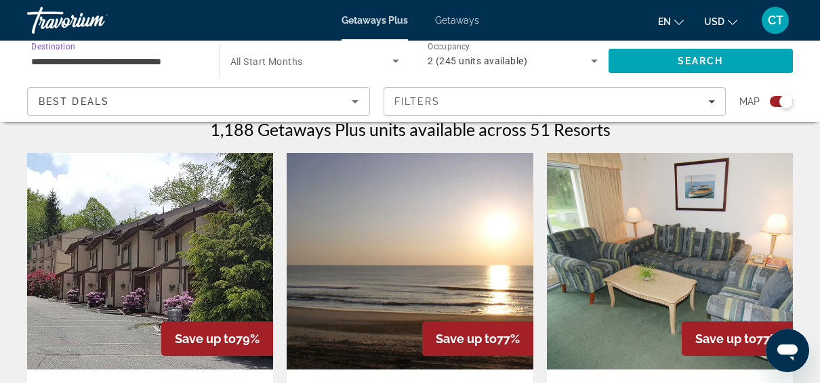
click at [173, 61] on input "**********" at bounding box center [116, 62] width 170 height 16
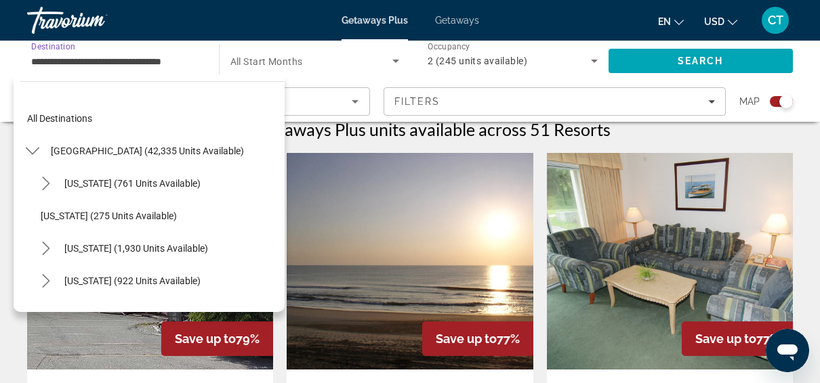
scroll to position [861, 0]
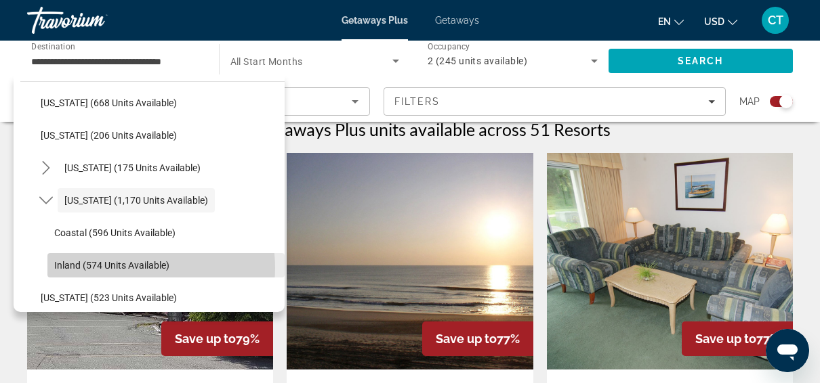
click at [140, 268] on span "Inland (574 units available)" at bounding box center [111, 265] width 115 height 11
type input "**********"
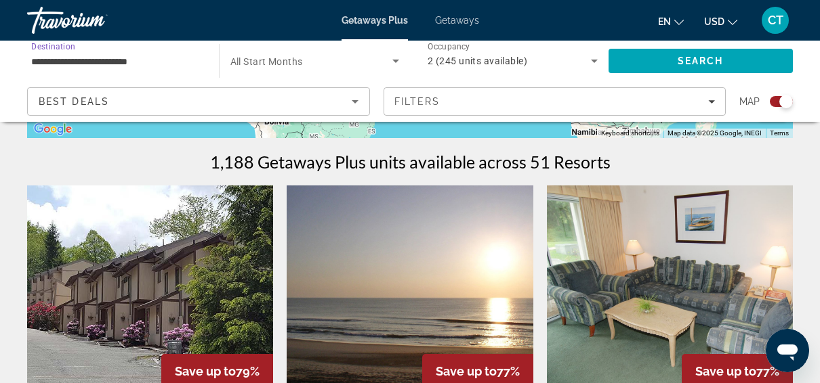
scroll to position [394, 0]
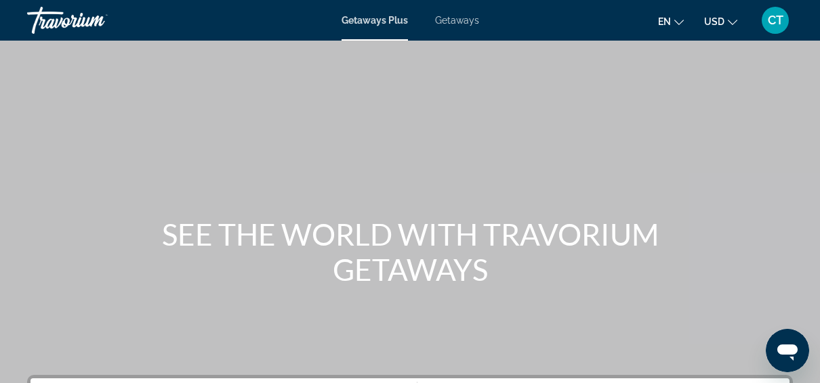
drag, startPoint x: 387, startPoint y: 18, endPoint x: 396, endPoint y: 24, distance: 11.3
click at [387, 19] on span "Getaways Plus" at bounding box center [374, 20] width 66 height 11
click at [452, 20] on span "Getaways" at bounding box center [457, 20] width 44 height 11
click at [447, 24] on span "Getaways" at bounding box center [456, 20] width 45 height 11
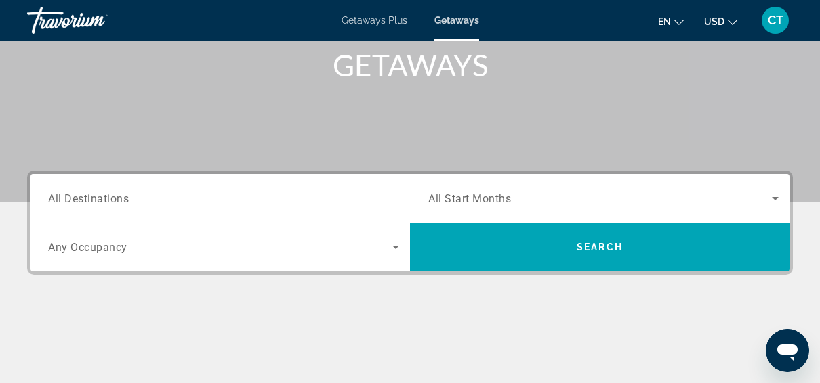
scroll to position [249, 0]
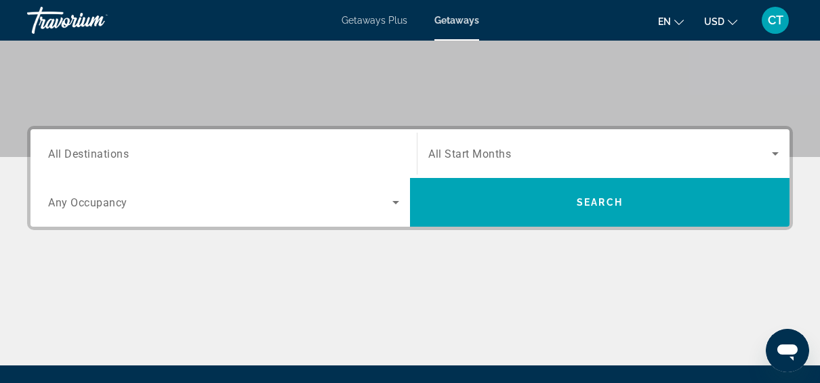
click at [67, 149] on span "All Destinations" at bounding box center [88, 153] width 81 height 13
click at [67, 149] on input "Destination All Destinations" at bounding box center [223, 154] width 351 height 16
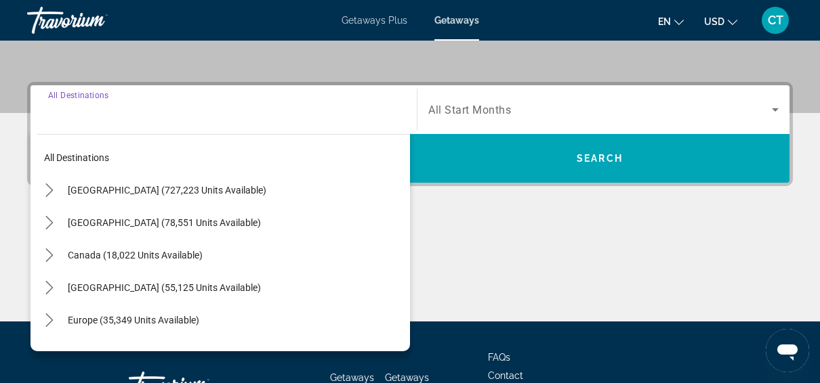
scroll to position [331, 0]
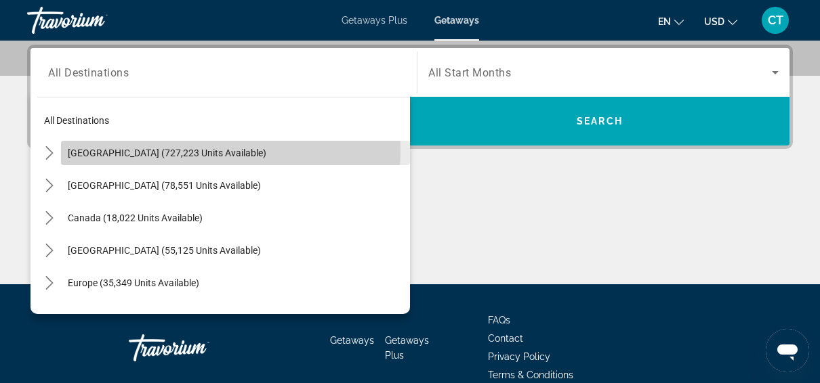
click at [182, 149] on span "[GEOGRAPHIC_DATA] (727,223 units available)" at bounding box center [167, 153] width 198 height 11
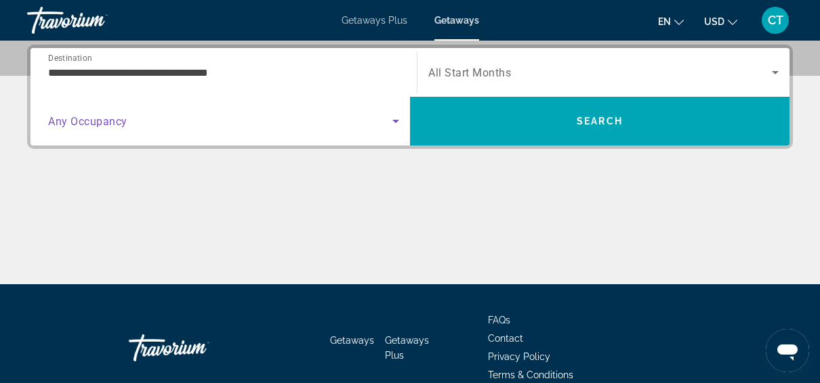
click at [400, 121] on icon "Search widget" at bounding box center [395, 121] width 16 height 16
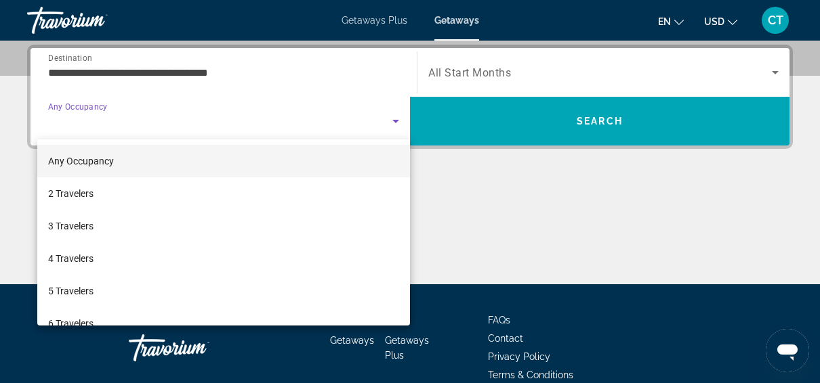
drag, startPoint x: 227, startPoint y: 65, endPoint x: 212, endPoint y: 71, distance: 16.1
click at [226, 65] on div at bounding box center [410, 191] width 820 height 383
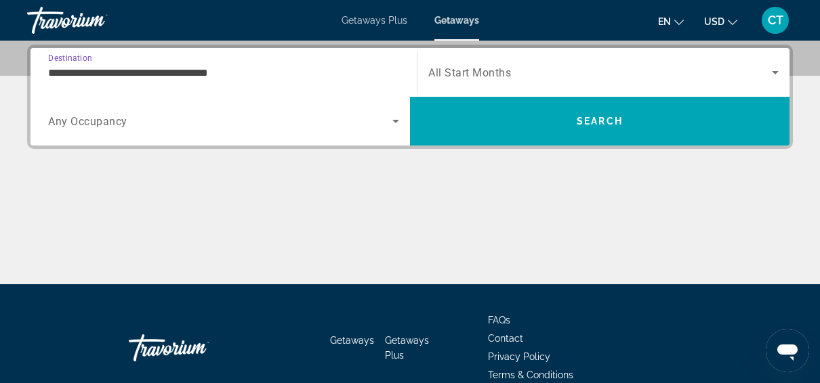
click at [85, 70] on input "**********" at bounding box center [223, 73] width 351 height 16
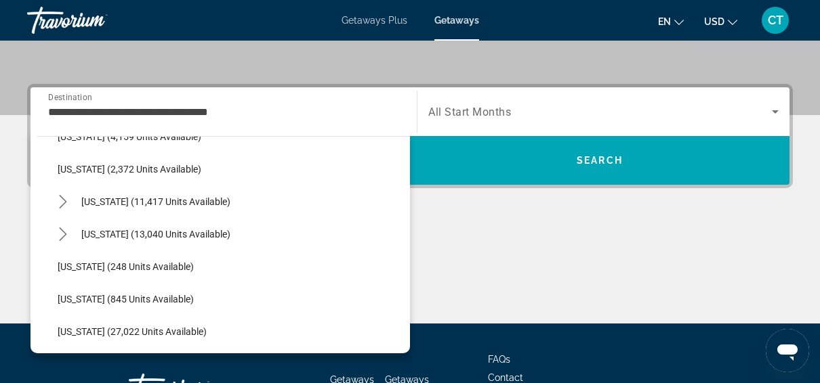
scroll to position [929, 0]
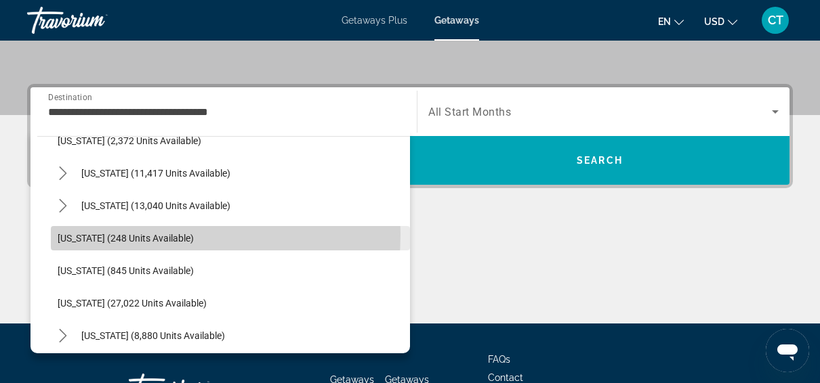
click at [121, 233] on span "[US_STATE] (248 units available)" at bounding box center [126, 238] width 136 height 11
type input "**********"
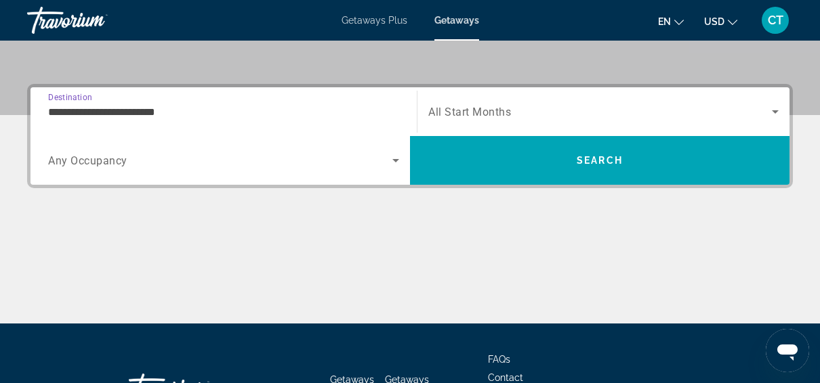
scroll to position [331, 0]
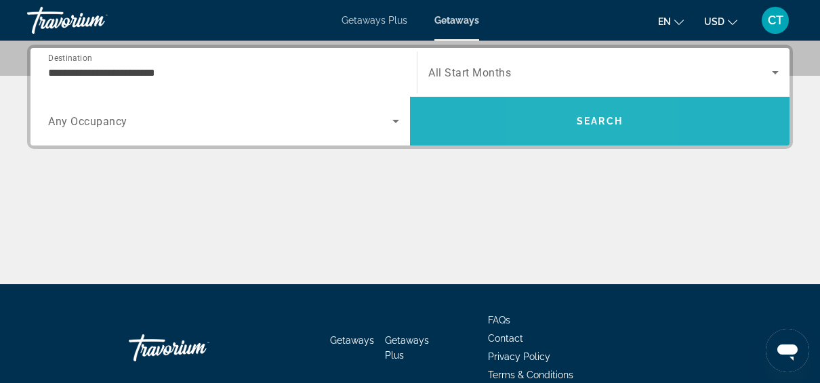
click at [563, 133] on span "Search" at bounding box center [599, 121] width 379 height 33
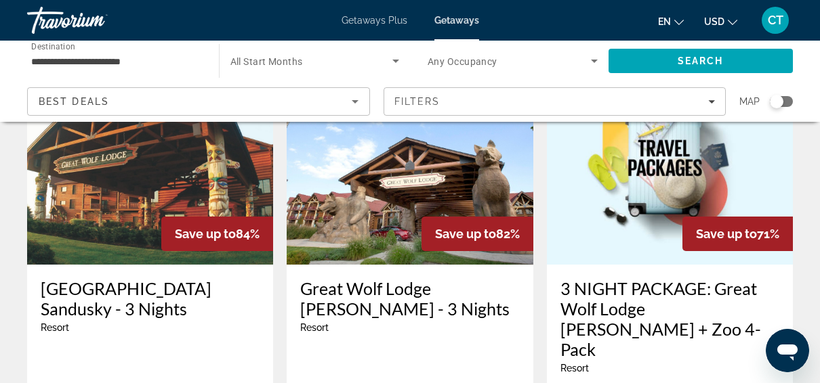
scroll to position [64, 0]
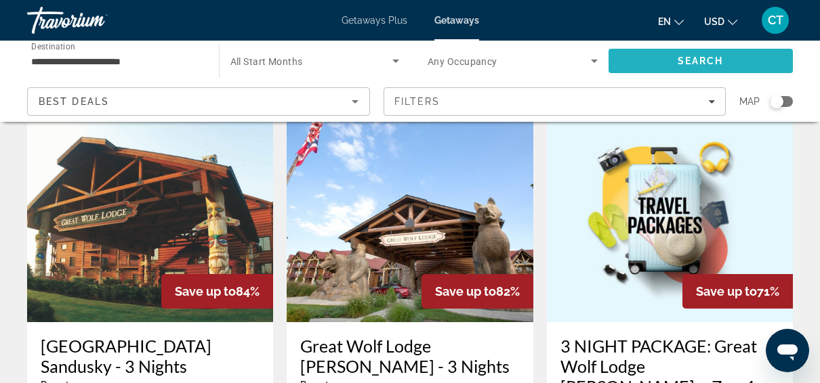
click at [789, 64] on span "Search" at bounding box center [700, 61] width 185 height 33
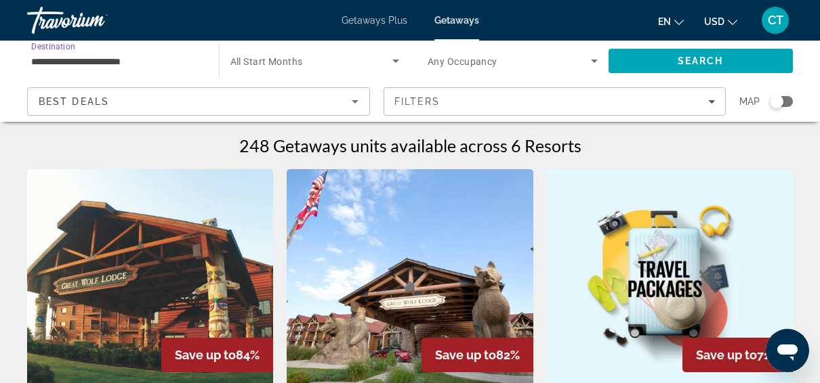
click at [123, 57] on input "**********" at bounding box center [116, 62] width 170 height 16
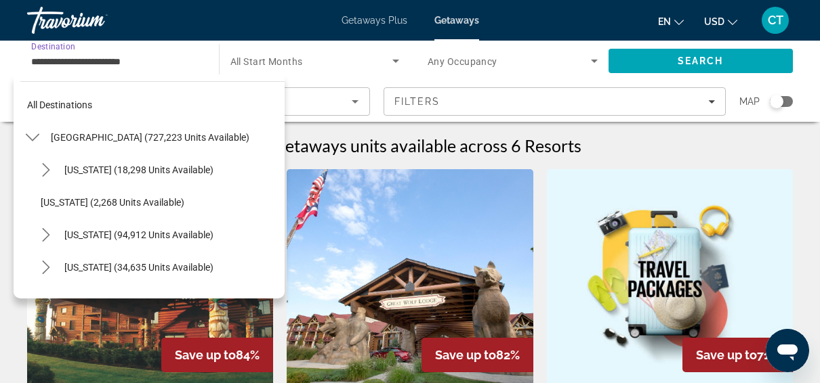
scroll to position [926, 0]
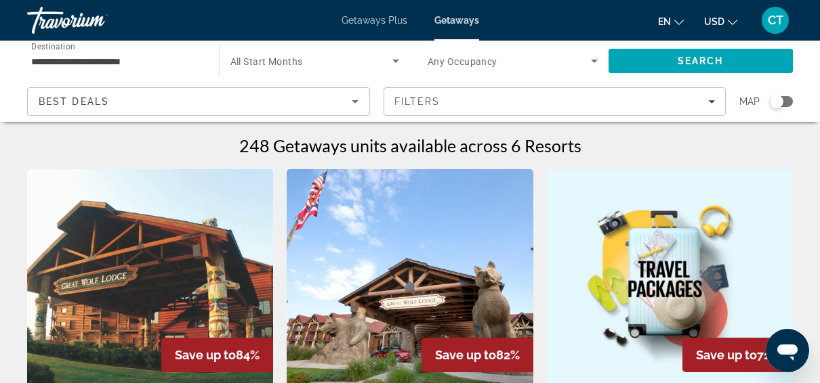
drag, startPoint x: 284, startPoint y: 199, endPoint x: 165, endPoint y: 74, distance: 172.5
click at [165, 74] on div "**********" at bounding box center [116, 61] width 170 height 39
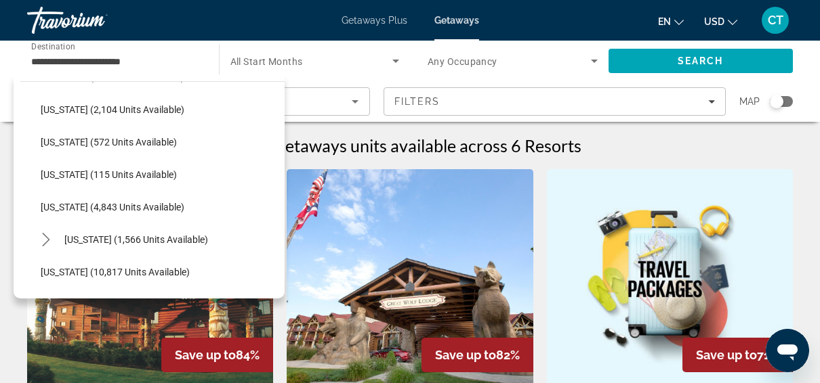
scroll to position [394, 0]
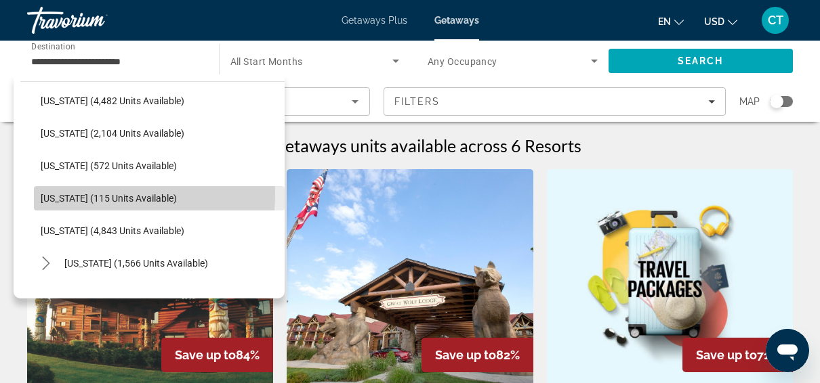
click at [106, 194] on span "[US_STATE] (115 units available)" at bounding box center [109, 198] width 136 height 11
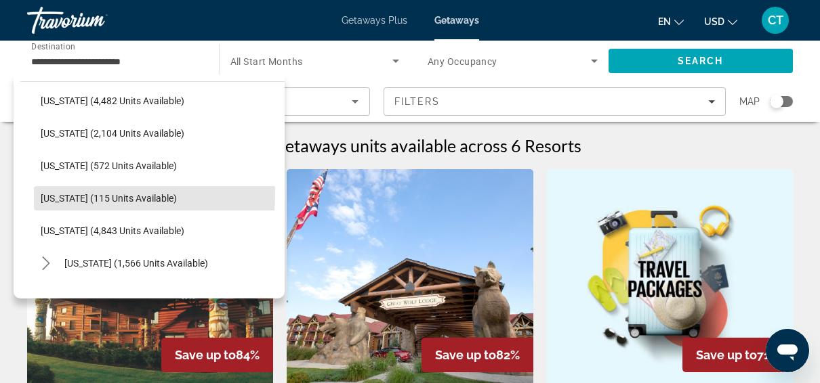
type input "**********"
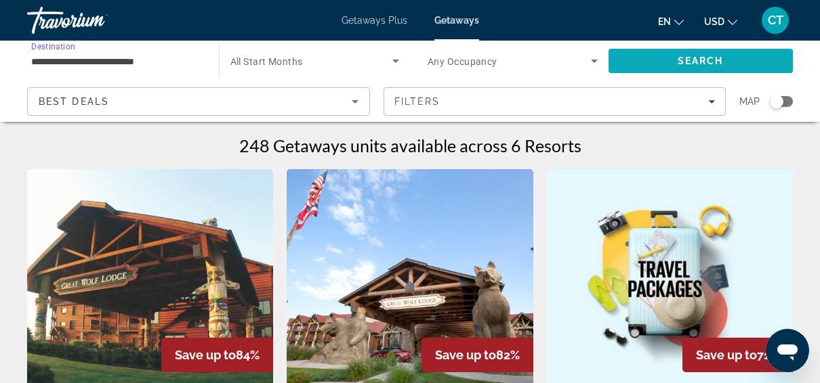
click at [750, 56] on span "Search" at bounding box center [700, 61] width 185 height 33
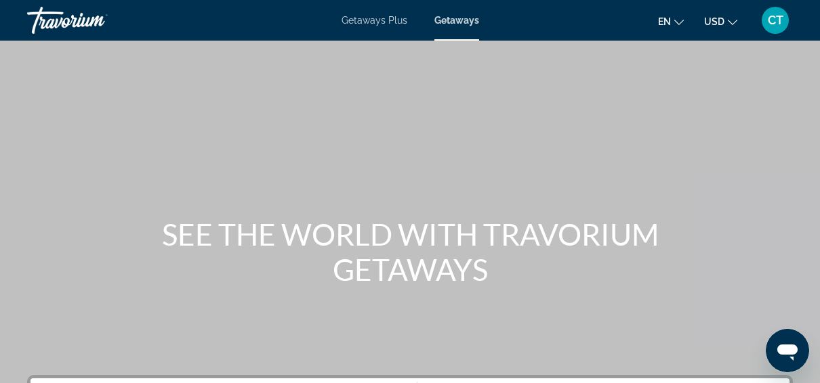
click at [453, 26] on div "Getaways Plus Getaways en English Español Français Italiano Português русский U…" at bounding box center [410, 20] width 820 height 35
click at [442, 20] on span "Getaways" at bounding box center [456, 20] width 45 height 11
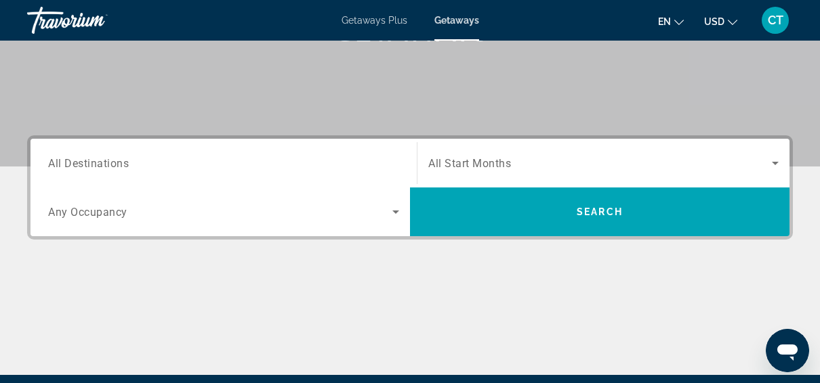
scroll to position [256, 0]
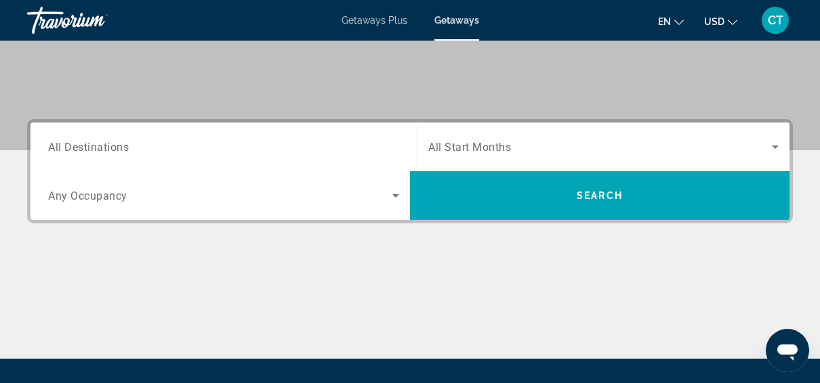
click at [78, 152] on span "All Destinations" at bounding box center [88, 146] width 81 height 13
click at [78, 152] on input "Destination All Destinations" at bounding box center [223, 148] width 351 height 16
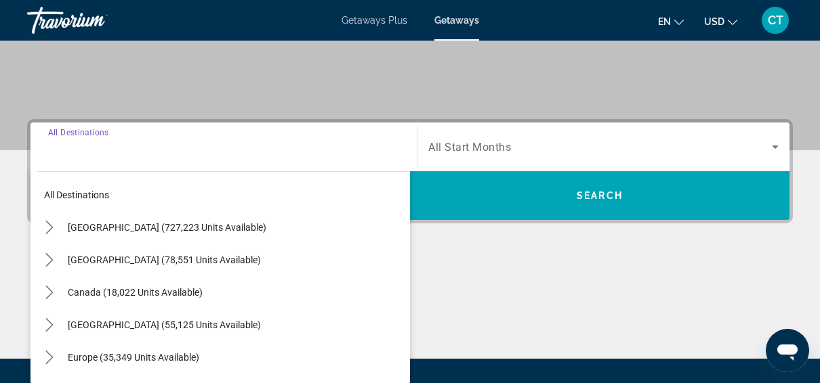
scroll to position [331, 0]
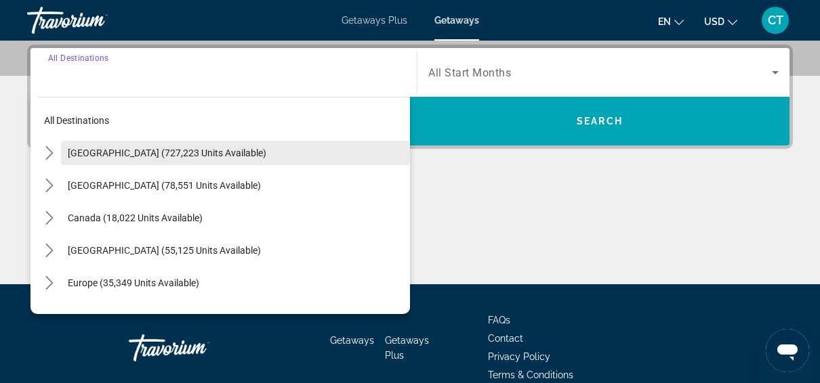
click at [100, 159] on span "Select destination: United States (727,223 units available)" at bounding box center [235, 153] width 349 height 33
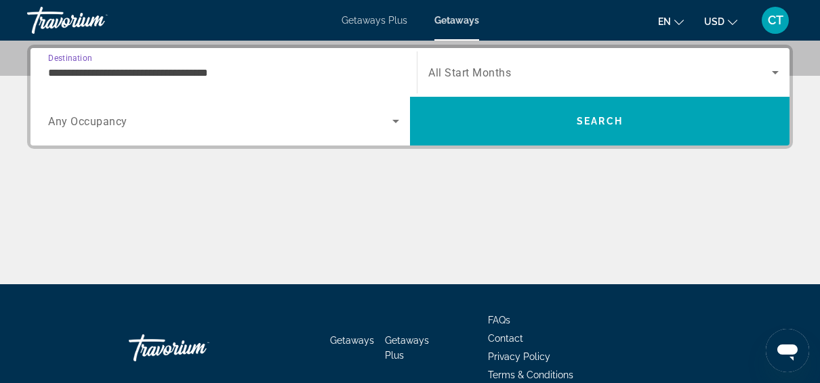
click at [198, 68] on input "**********" at bounding box center [223, 73] width 351 height 16
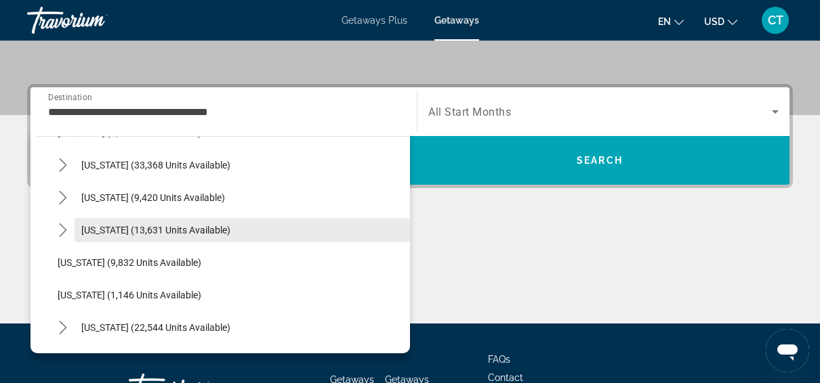
scroll to position [1150, 0]
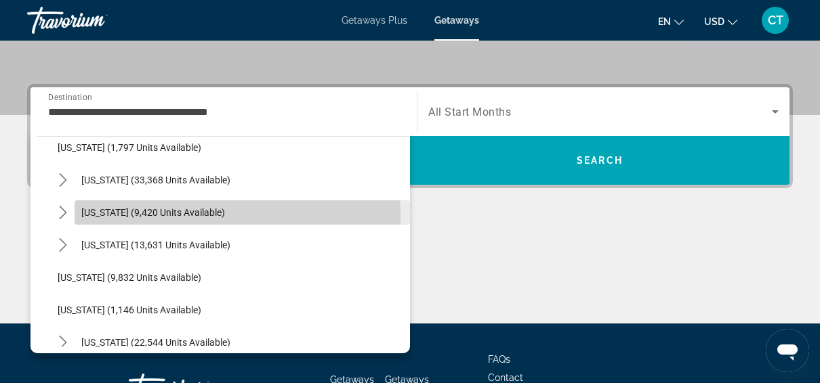
click at [114, 214] on span "[US_STATE] (9,420 units available)" at bounding box center [153, 212] width 144 height 11
type input "**********"
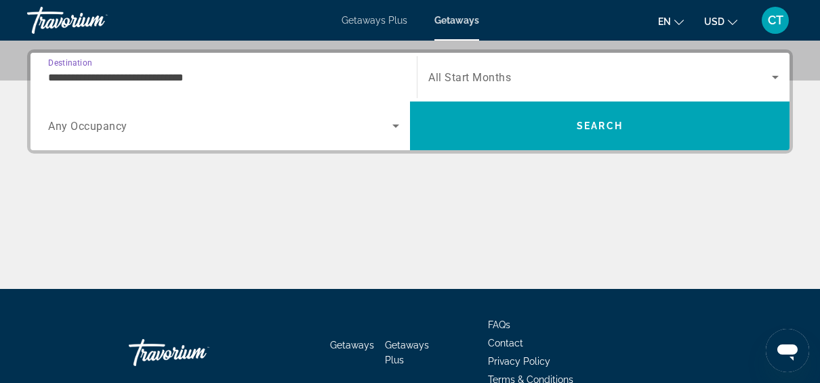
scroll to position [331, 0]
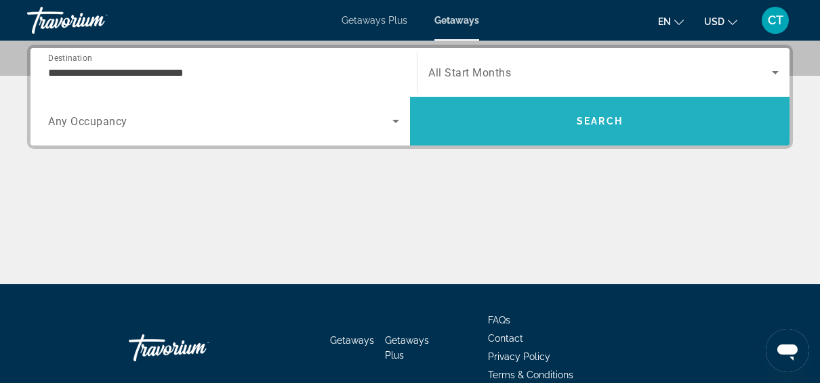
click at [598, 109] on span "Search" at bounding box center [599, 121] width 379 height 33
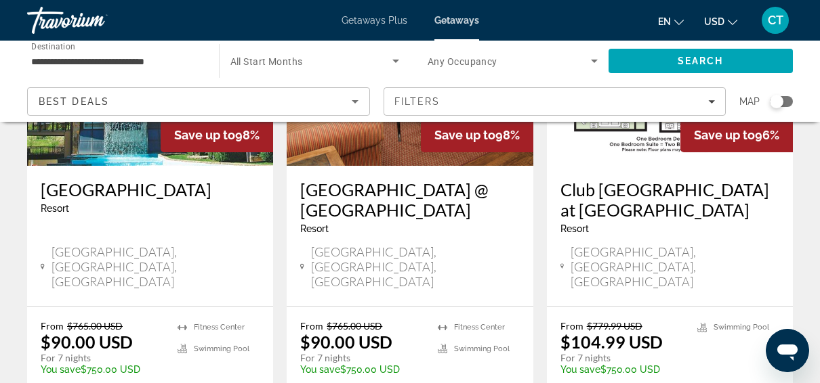
scroll to position [1817, 0]
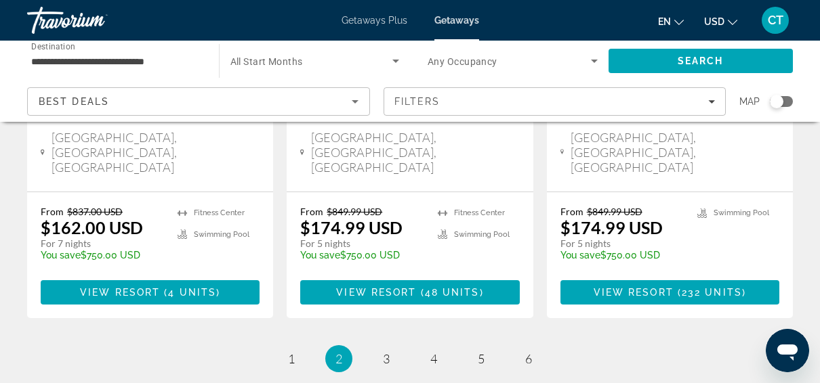
scroll to position [1841, 0]
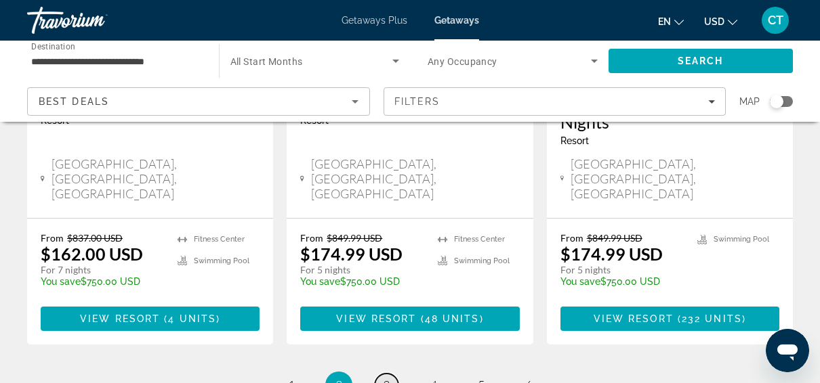
click at [391, 374] on link "page 3" at bounding box center [387, 386] width 24 height 24
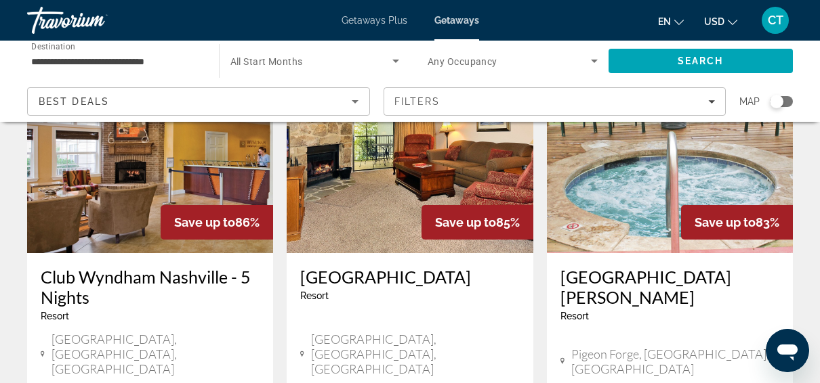
scroll to position [687, 0]
